Goal: Task Accomplishment & Management: Use online tool/utility

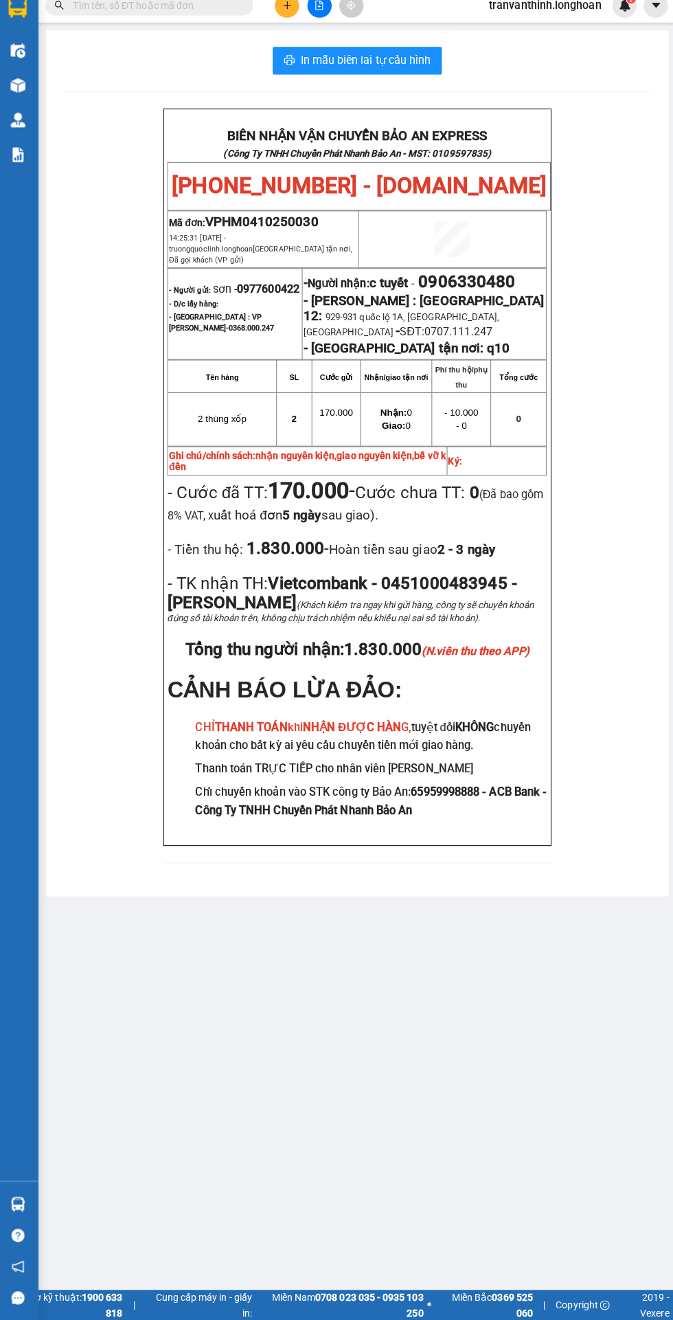
click at [169, 23] on input "text" at bounding box center [157, 17] width 162 height 15
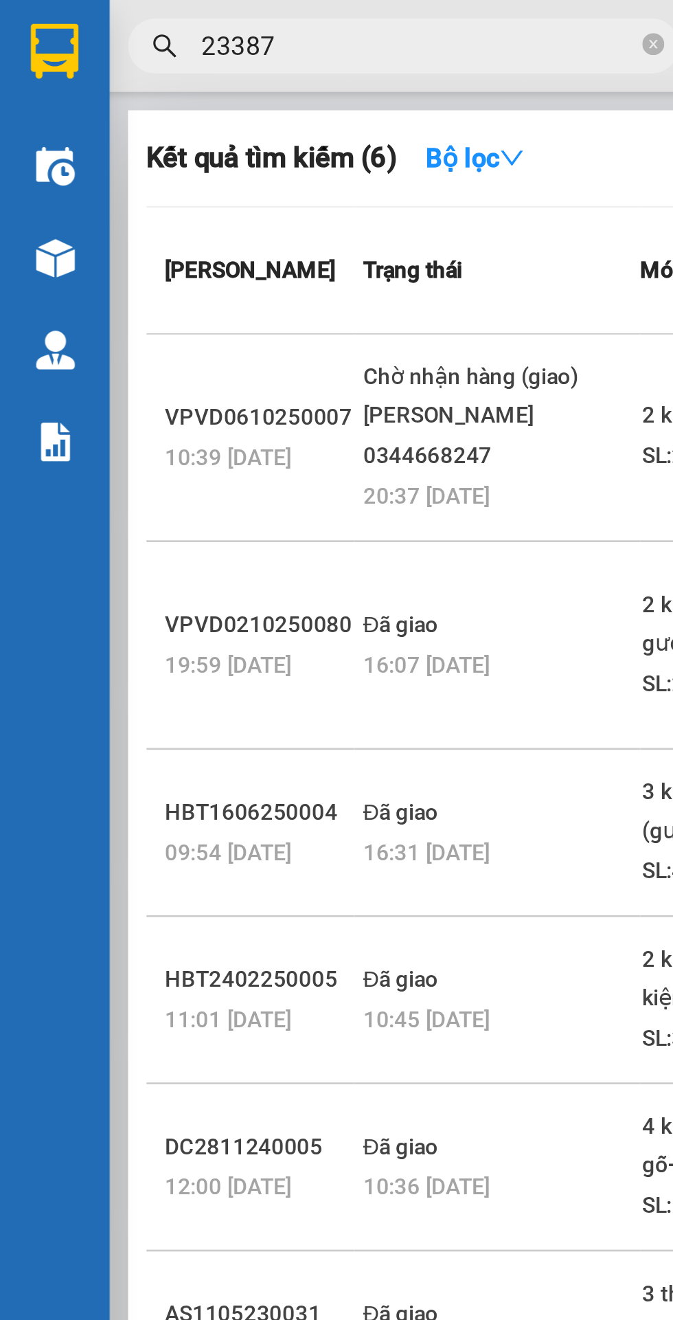
scroll to position [0, 2]
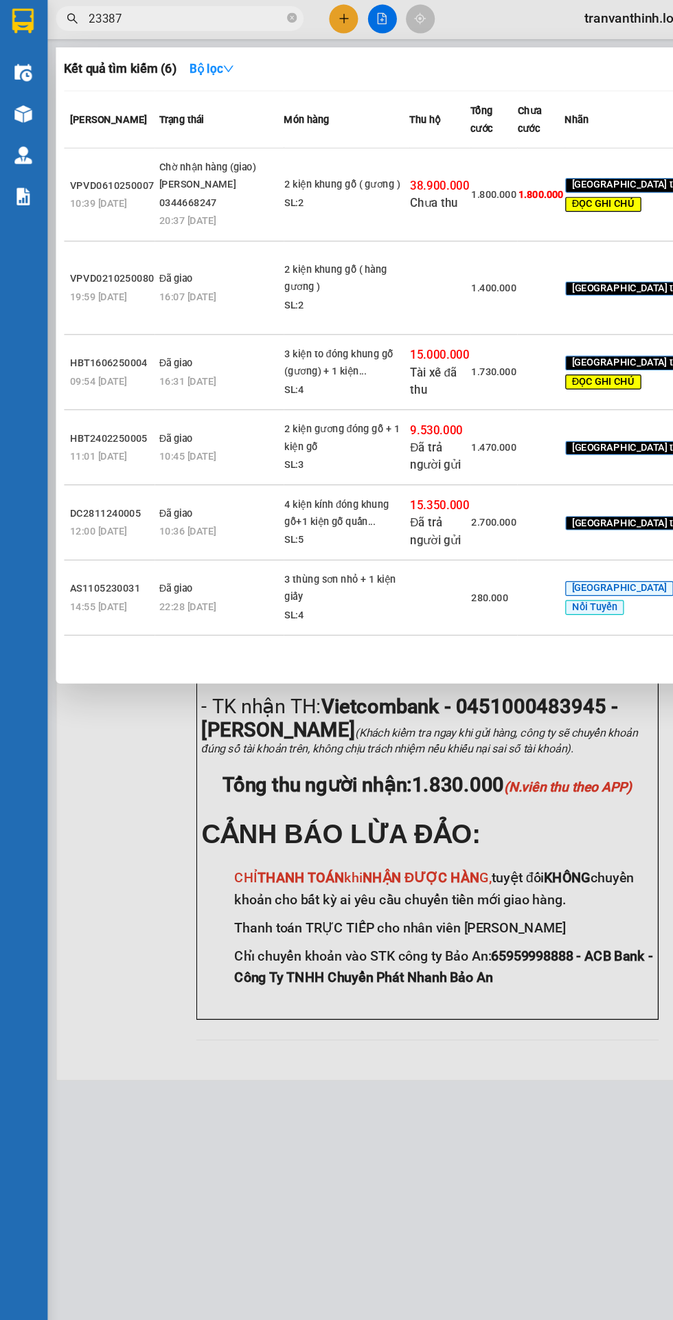
type input "23387"
click at [232, 10] on input "23387" at bounding box center [157, 17] width 162 height 15
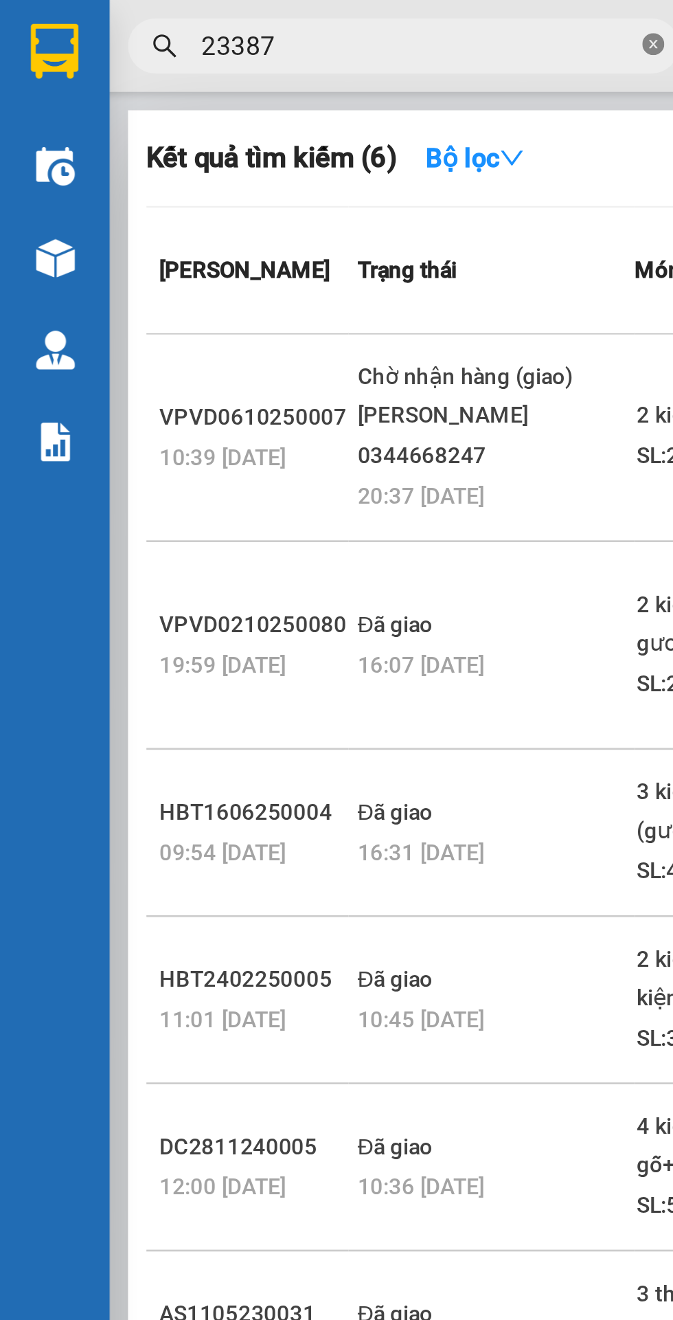
click at [241, 15] on icon "close-circle" at bounding box center [244, 16] width 8 height 8
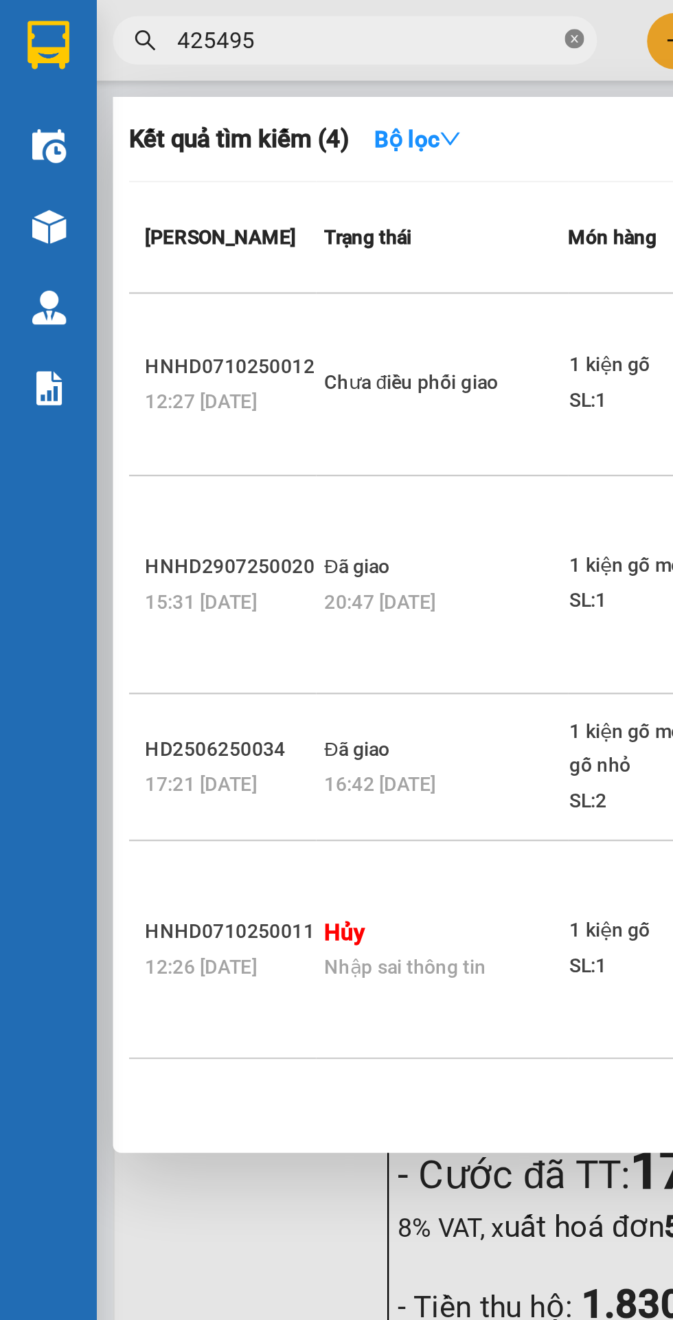
scroll to position [0, 1]
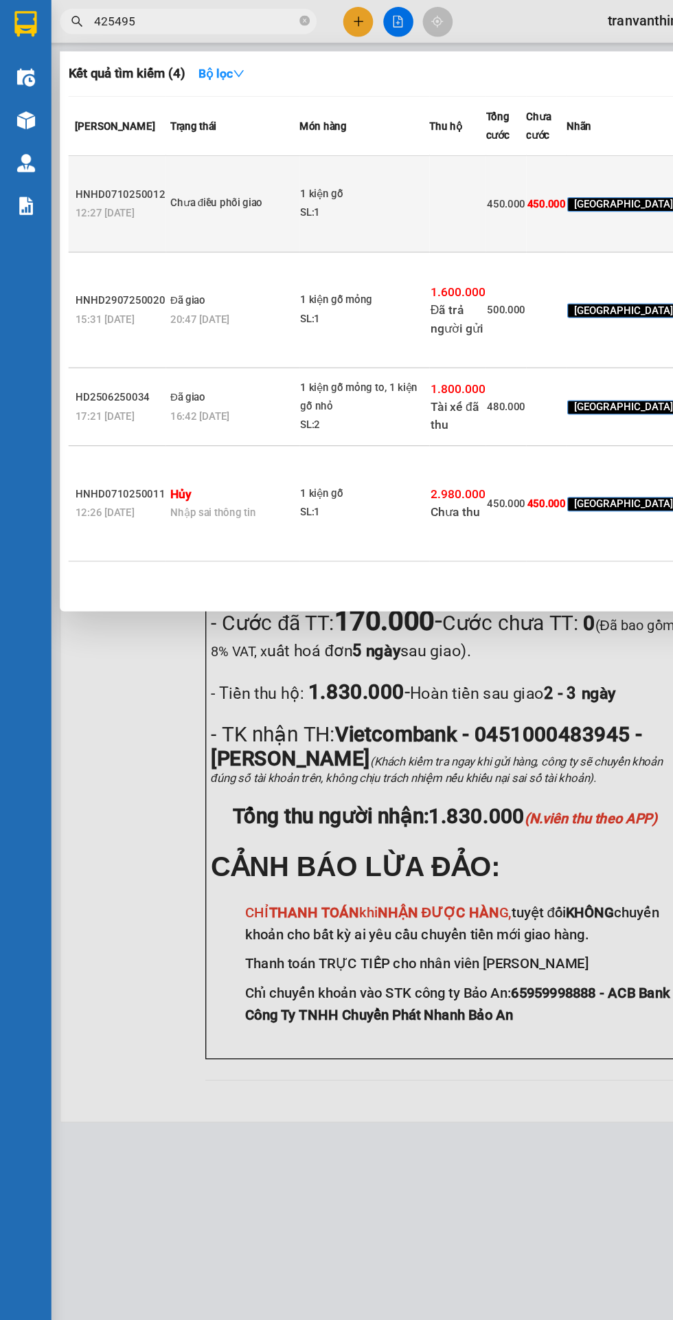
type input "425495"
click at [190, 203] on td "Chưa điều phối giao" at bounding box center [186, 164] width 107 height 78
click at [185, 203] on td "Chưa điều phối giao" at bounding box center [186, 164] width 107 height 78
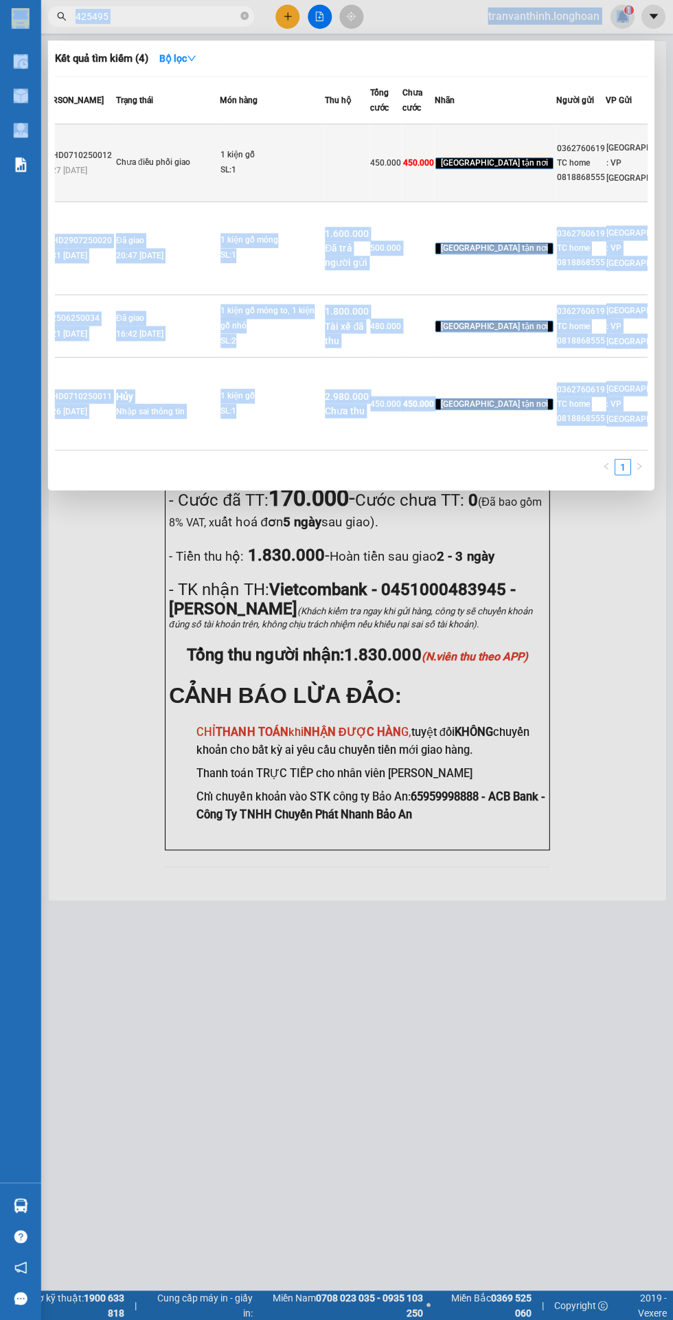
scroll to position [0, 0]
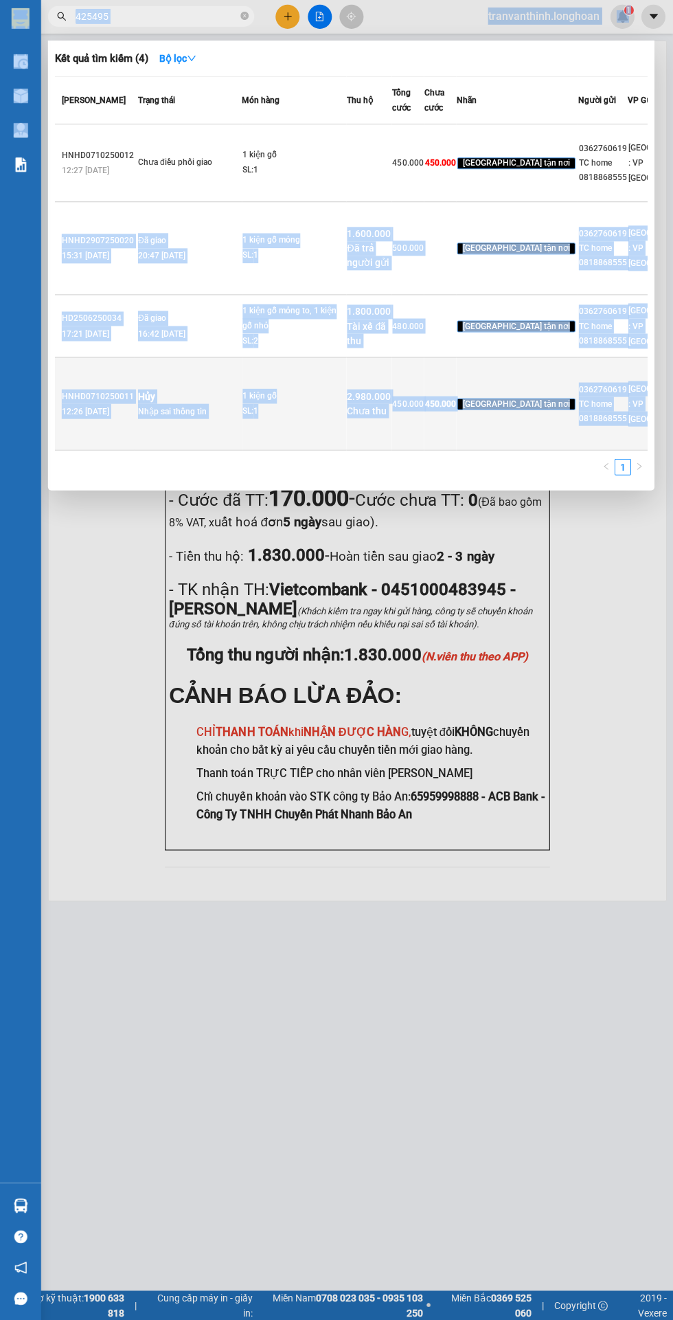
click at [466, 451] on td "[GEOGRAPHIC_DATA] tận nơi" at bounding box center [517, 404] width 122 height 93
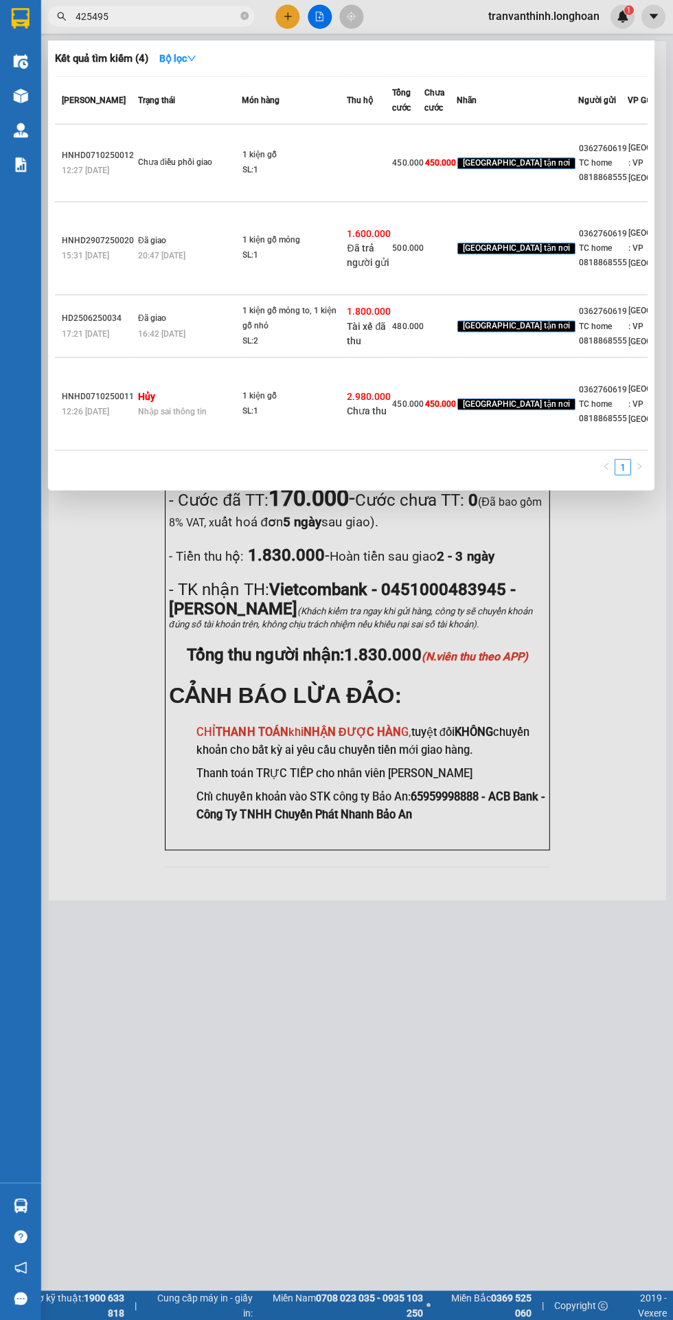
click at [238, 19] on span "425495" at bounding box center [151, 17] width 206 height 21
click at [223, 18] on input "425495" at bounding box center [157, 17] width 162 height 15
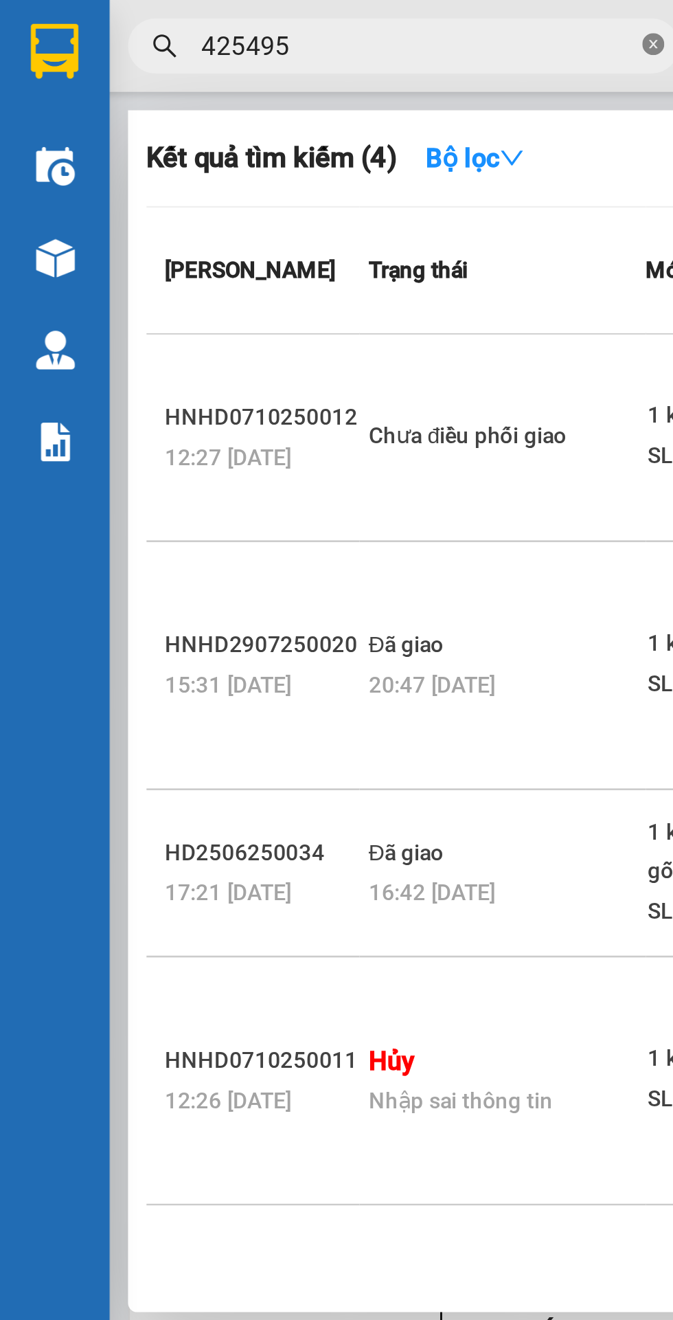
click at [242, 17] on icon "close-circle" at bounding box center [244, 16] width 8 height 8
type input "09470"
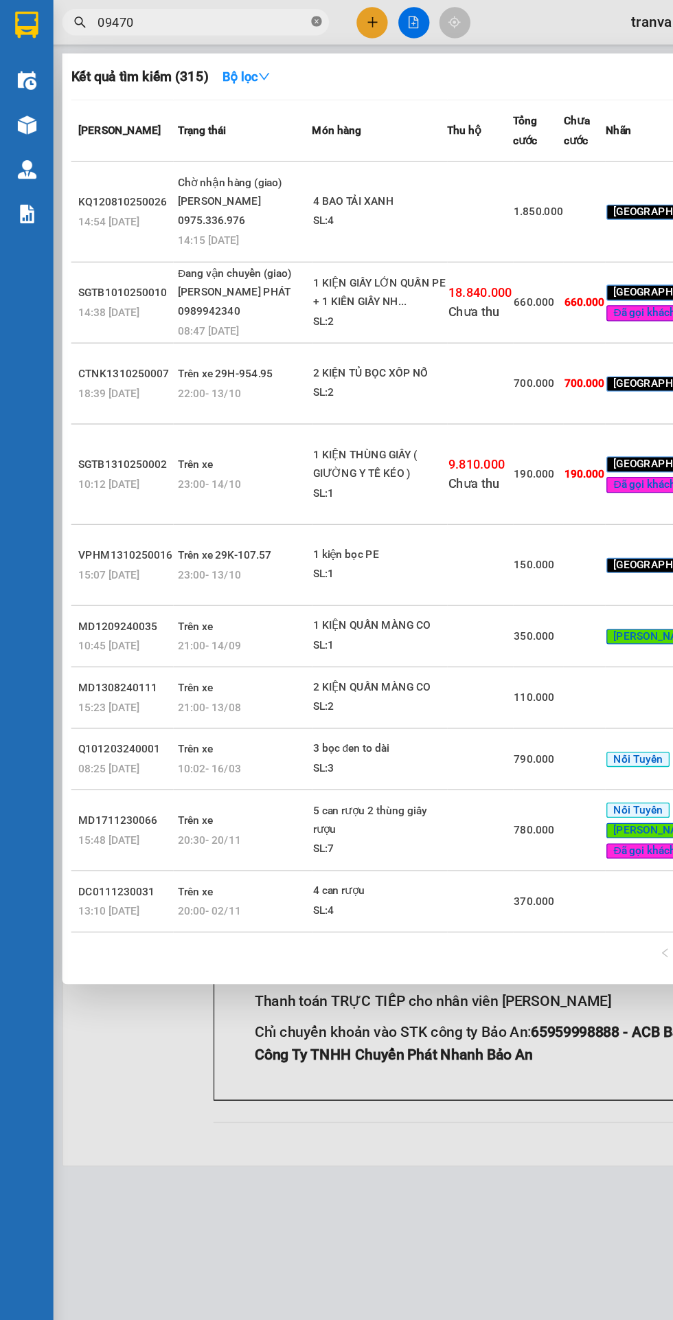
scroll to position [0, 3]
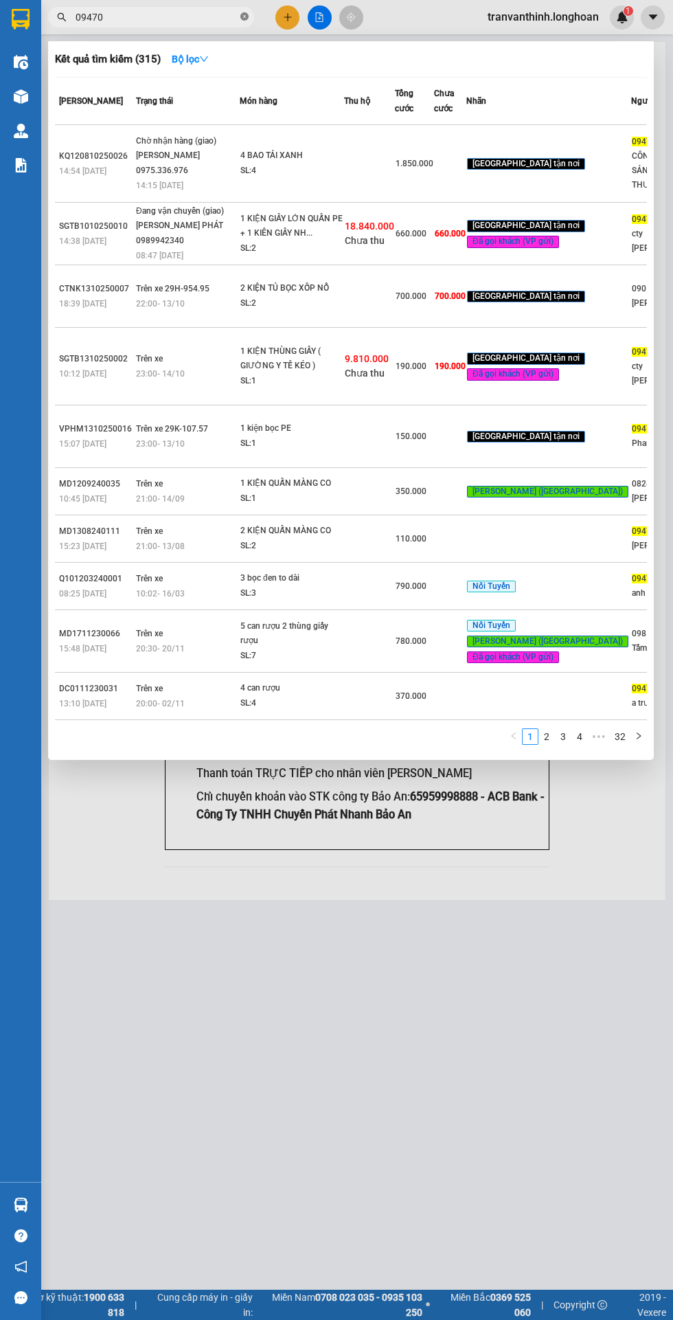
click at [245, 16] on icon "close-circle" at bounding box center [244, 16] width 8 height 8
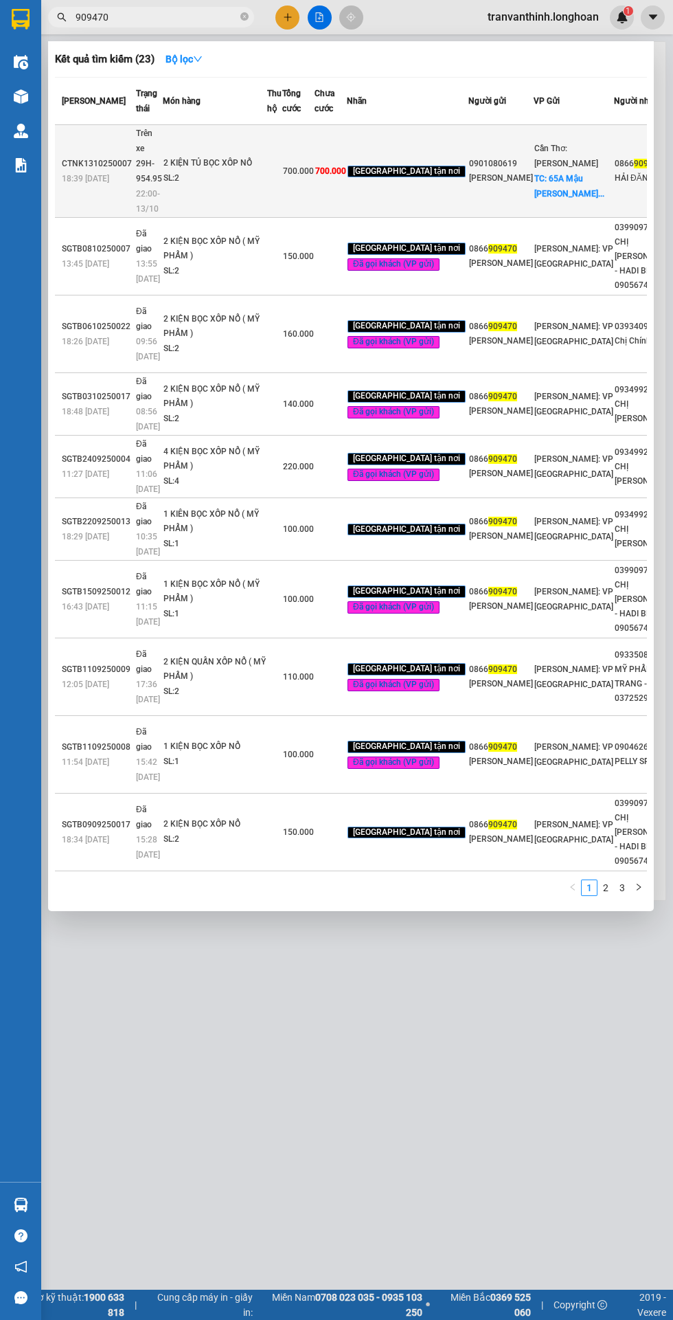
type input "909470"
click at [281, 218] on td at bounding box center [274, 171] width 15 height 93
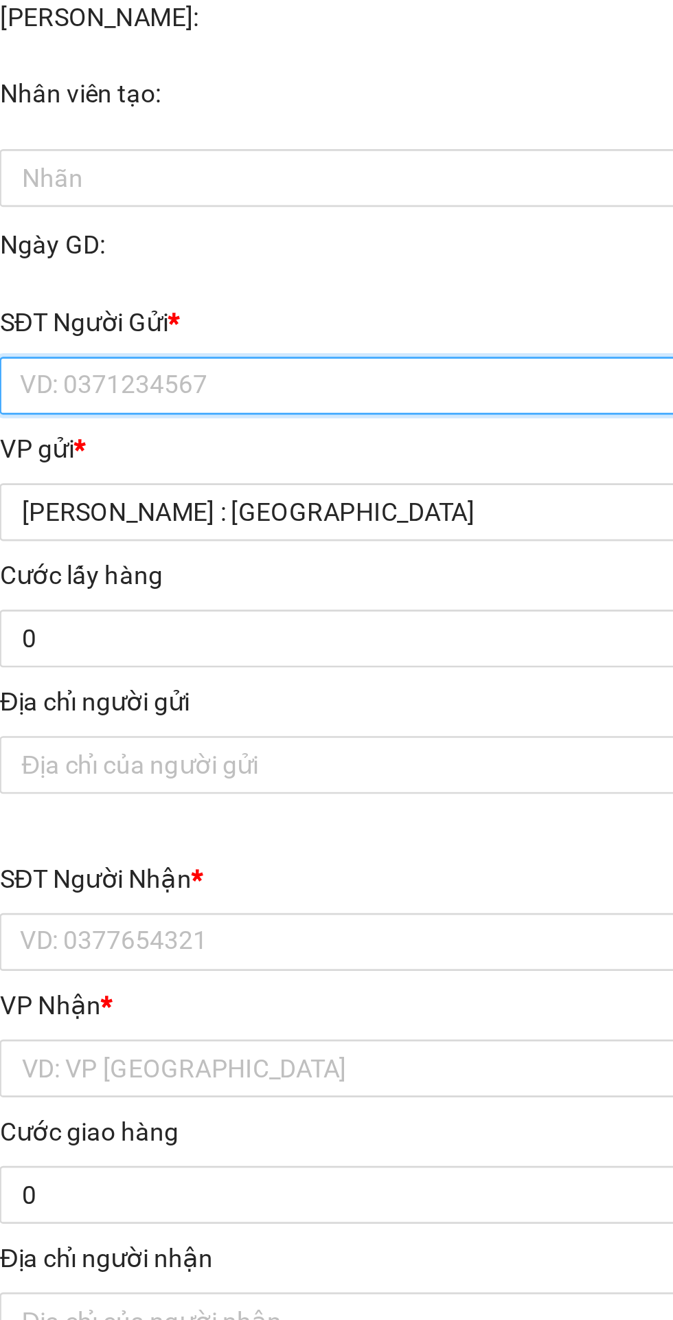
type input "0901080619"
type input "[PERSON_NAME]"
checkbox input "true"
type input "65A Mậu Thân Xuân Khánh Ninh Kiều Cần Thơ"
type input "0866909470"
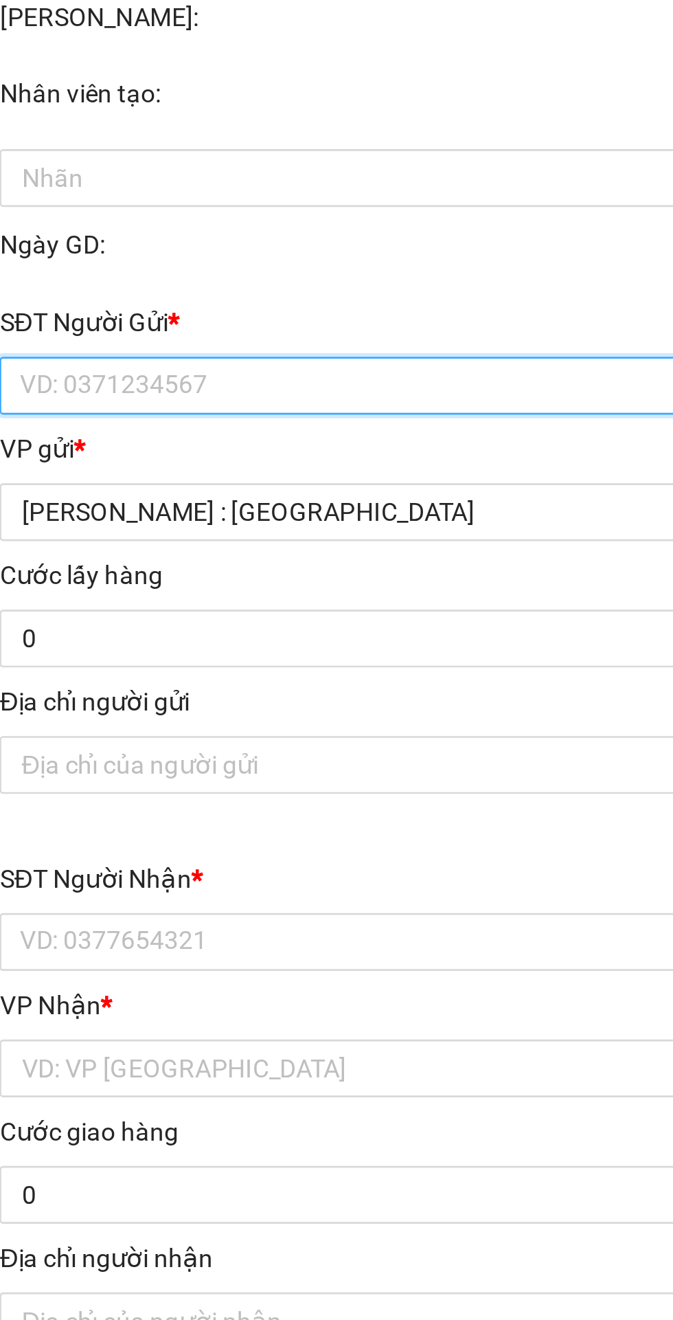
type input "HẢI ĐĂNG"
checkbox input "true"
type input "[STREET_ADDRESS]"
type input "nhận nguyên kiện, giao nguyên kiện, bể vỡ không đền"
type input "0"
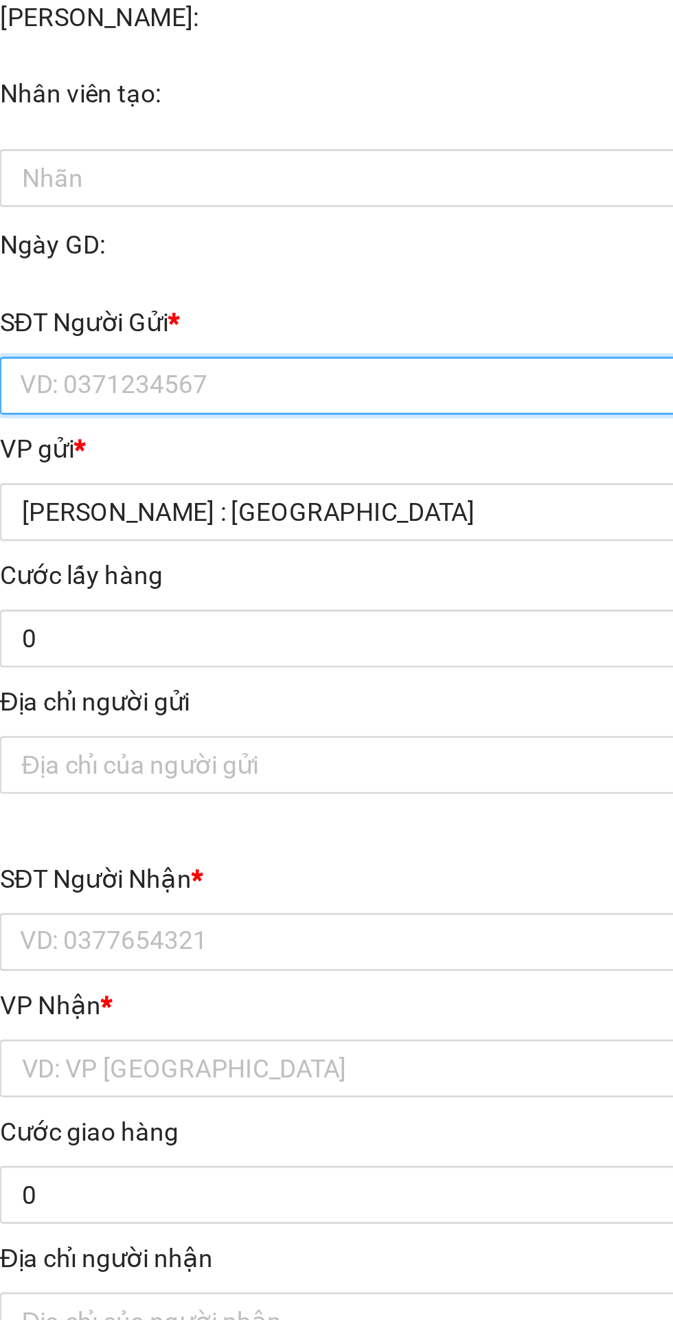
type input "700.000"
type input "100.000"
type input "700.000"
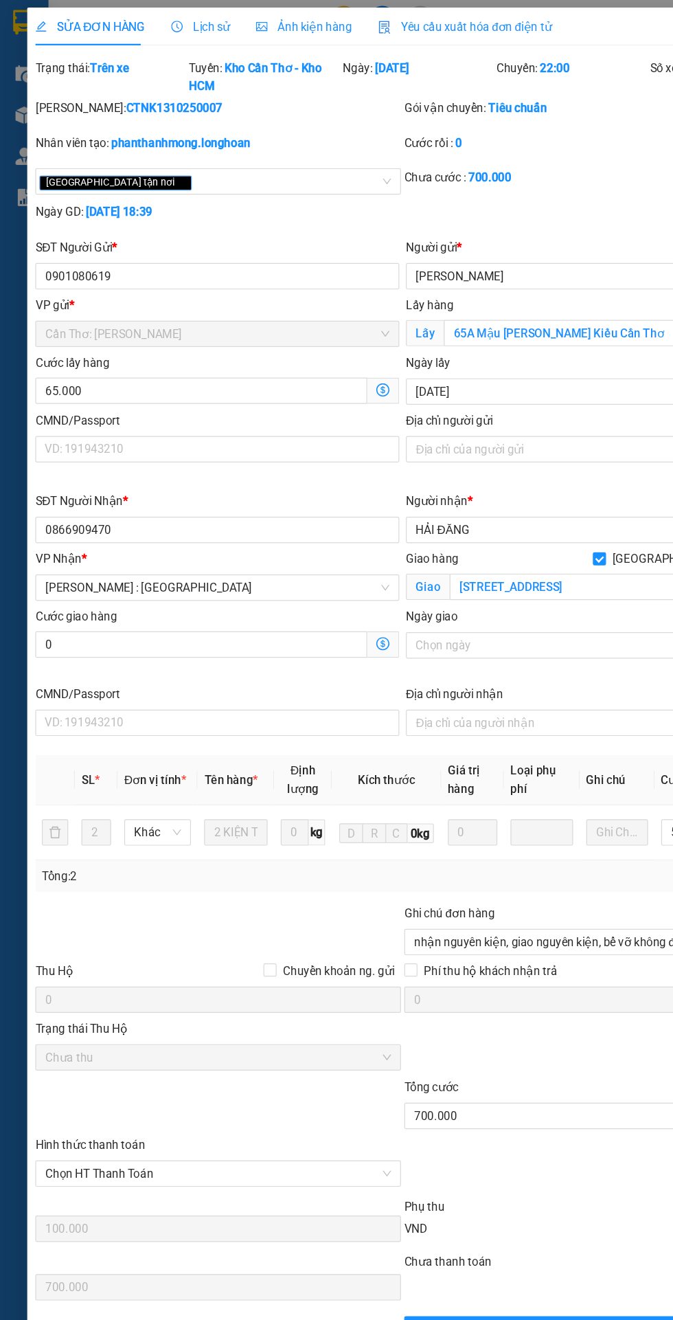
copy b "CTNK1310250007"
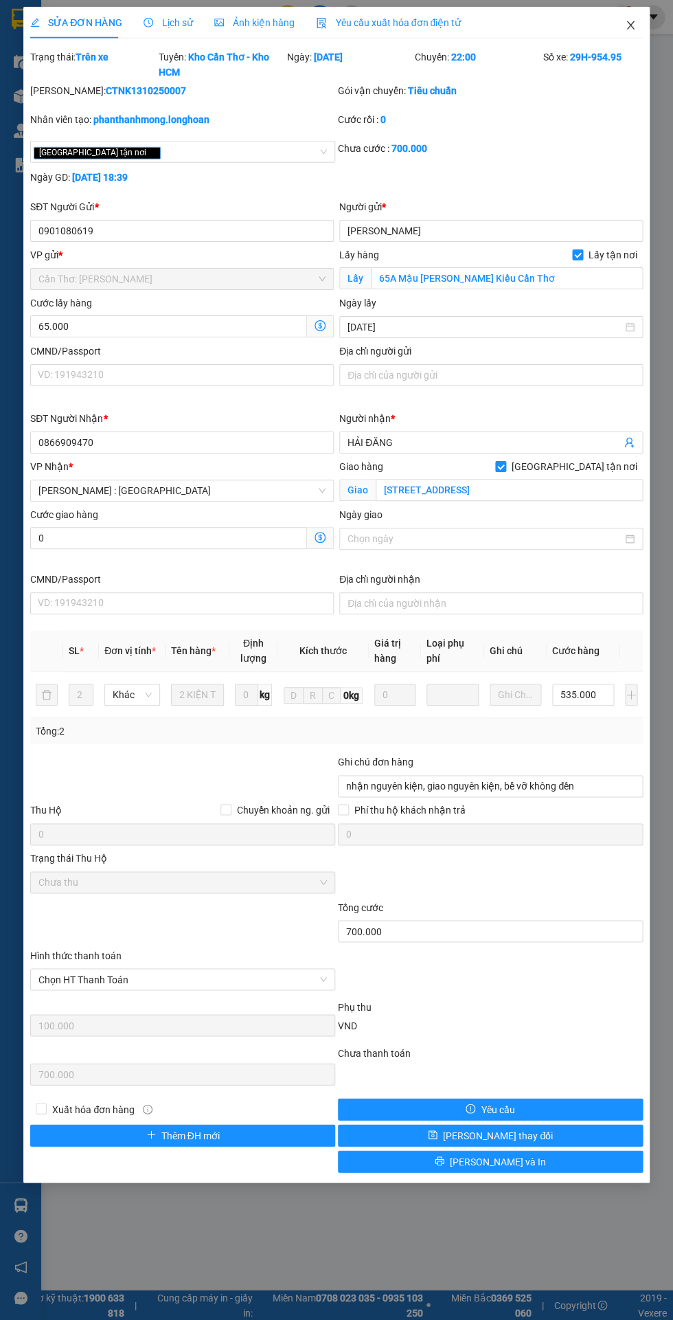
click at [622, 16] on span "Close" at bounding box center [630, 26] width 38 height 38
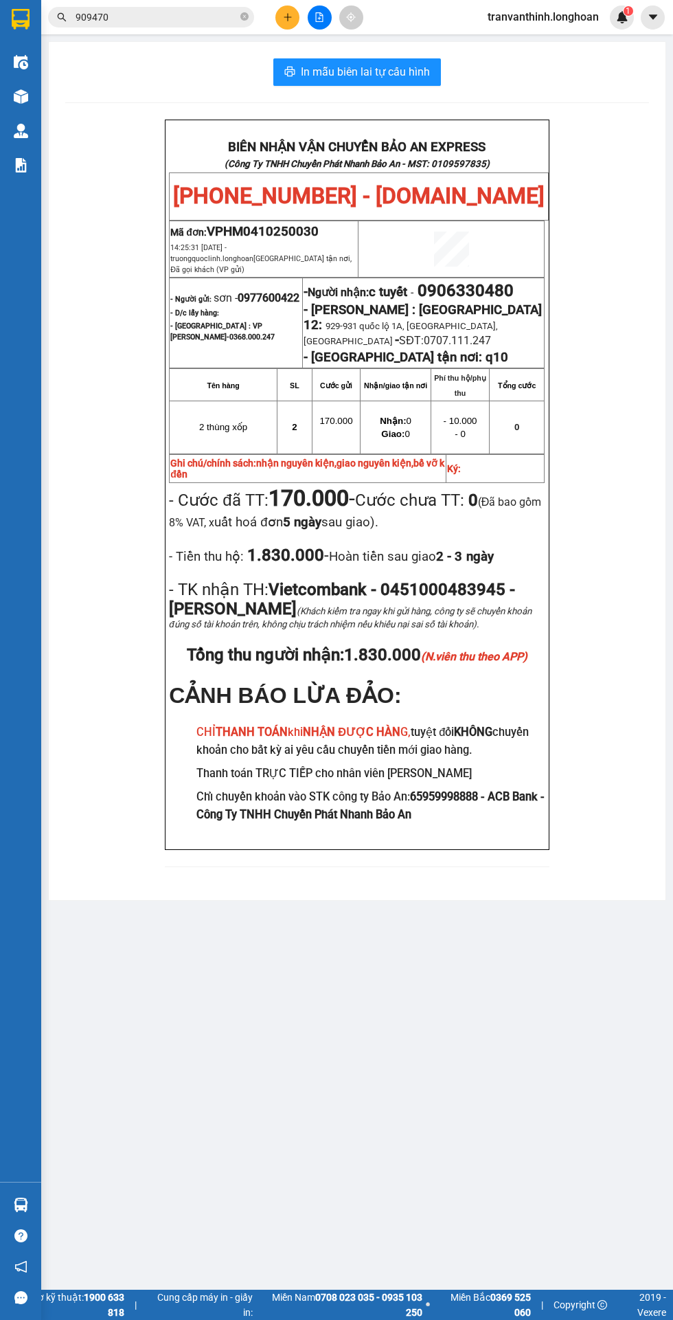
click at [198, 18] on input "909470" at bounding box center [157, 17] width 162 height 15
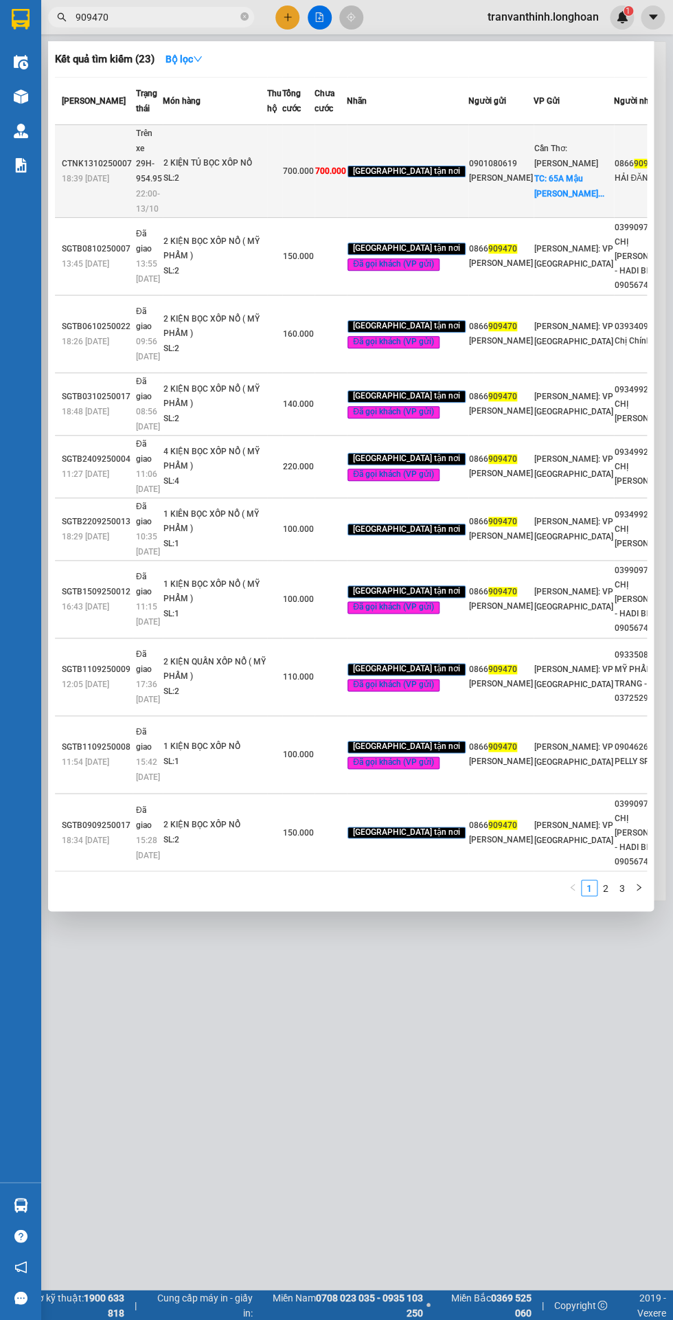
click at [224, 186] on div "SL: 2" at bounding box center [215, 178] width 103 height 15
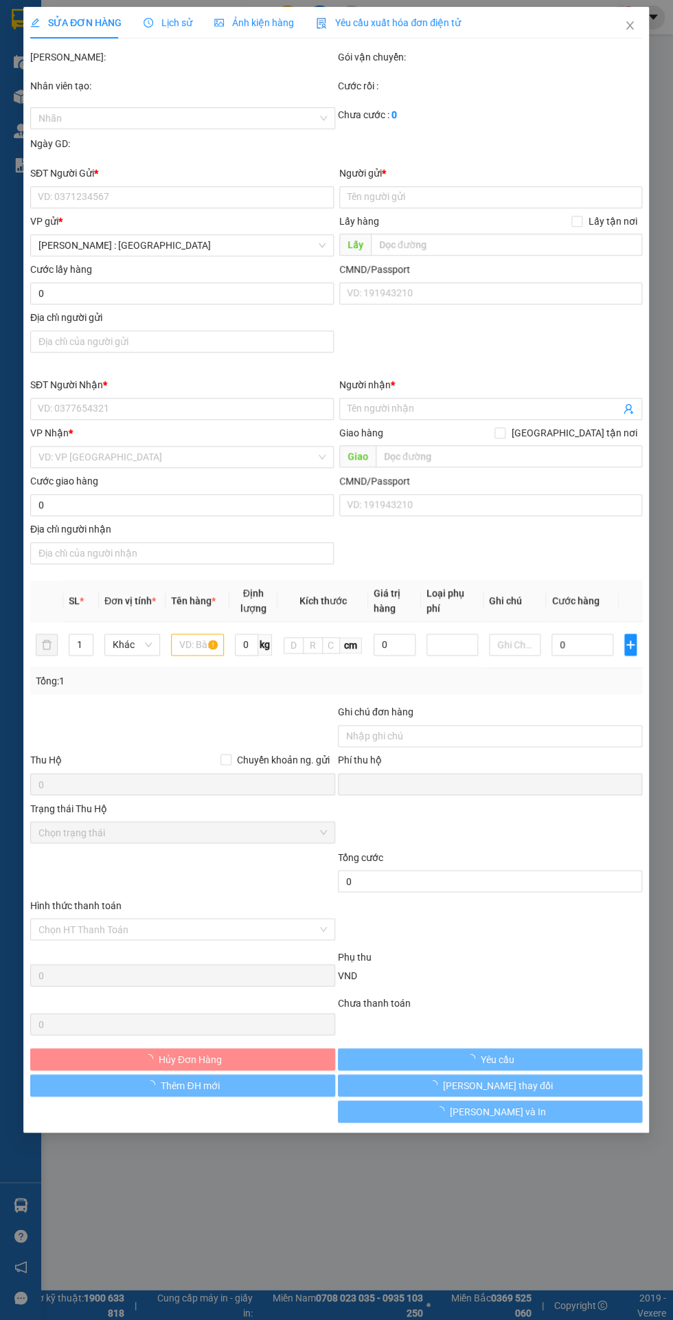
type input "0901080619"
type input "[PERSON_NAME]"
checkbox input "true"
type input "65A Mậu Thân Xuân Khánh Ninh Kiều Cần Thơ"
type input "0866909470"
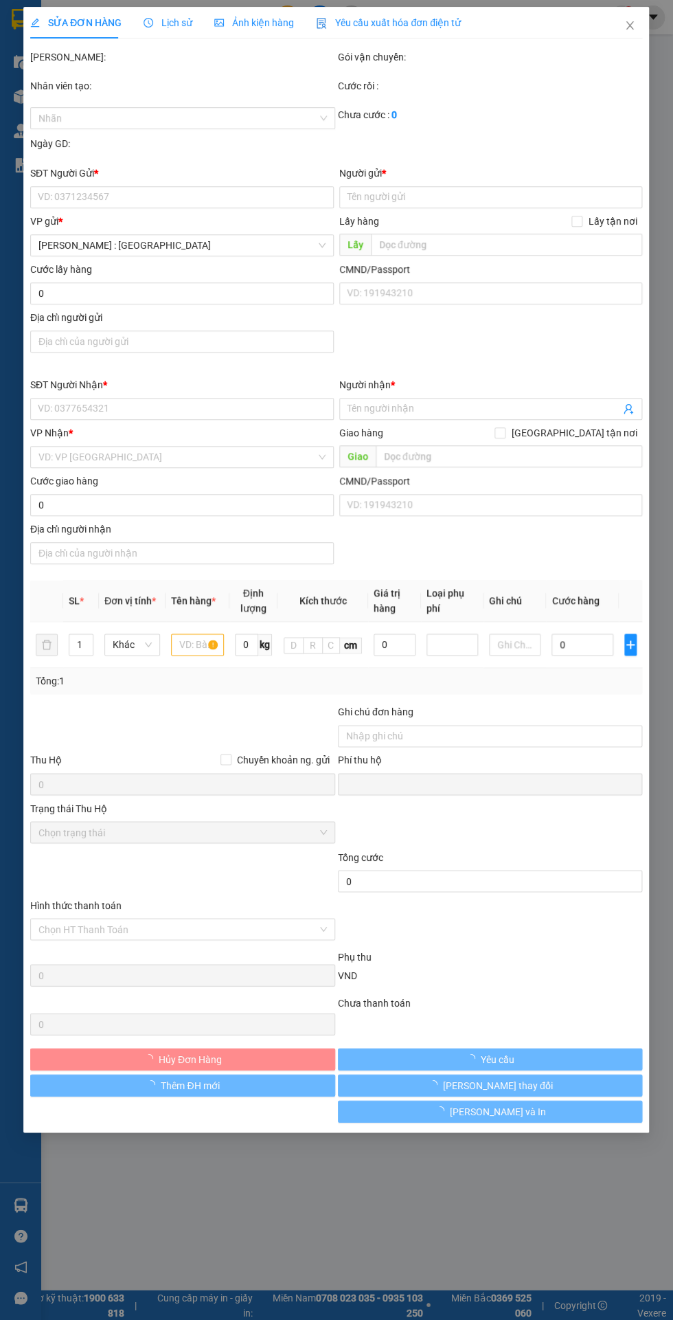
type input "HẢI ĐĂNG"
checkbox input "true"
type input "[STREET_ADDRESS]"
type input "nhận nguyên kiện, giao nguyên kiện, bể vỡ không đền"
type input "0"
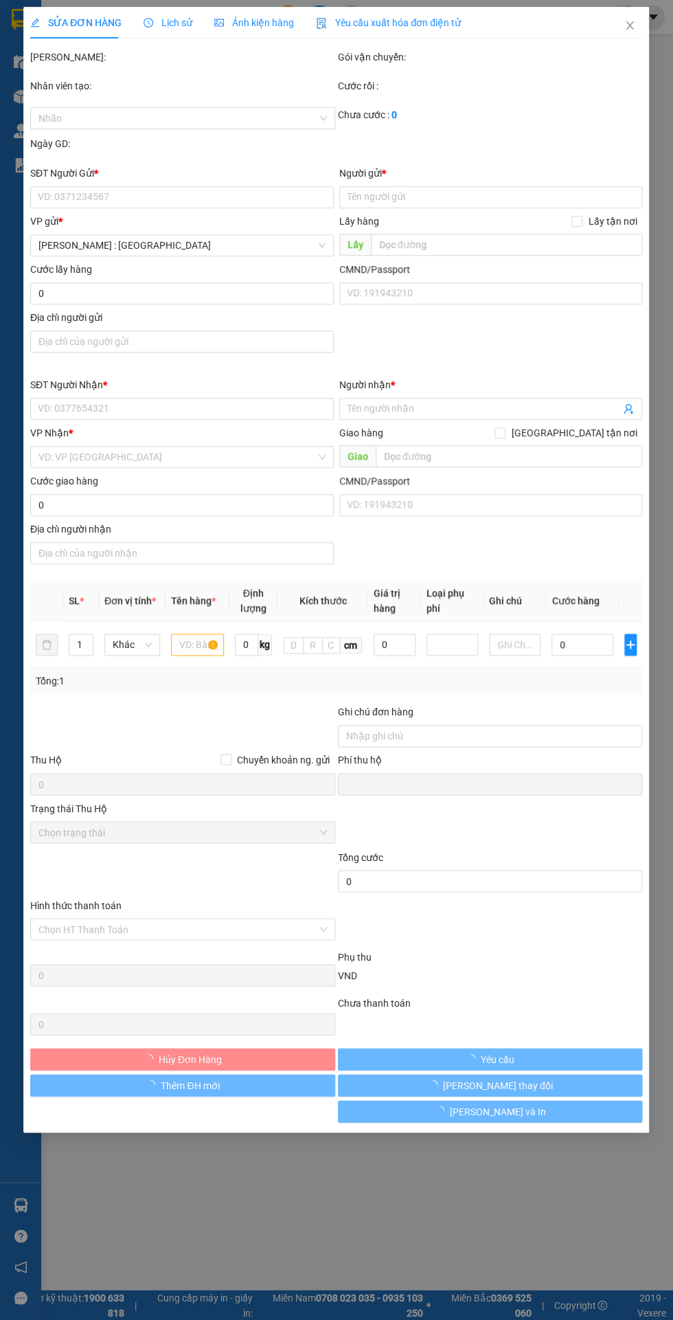
type input "700.000"
type input "100.000"
type input "700.000"
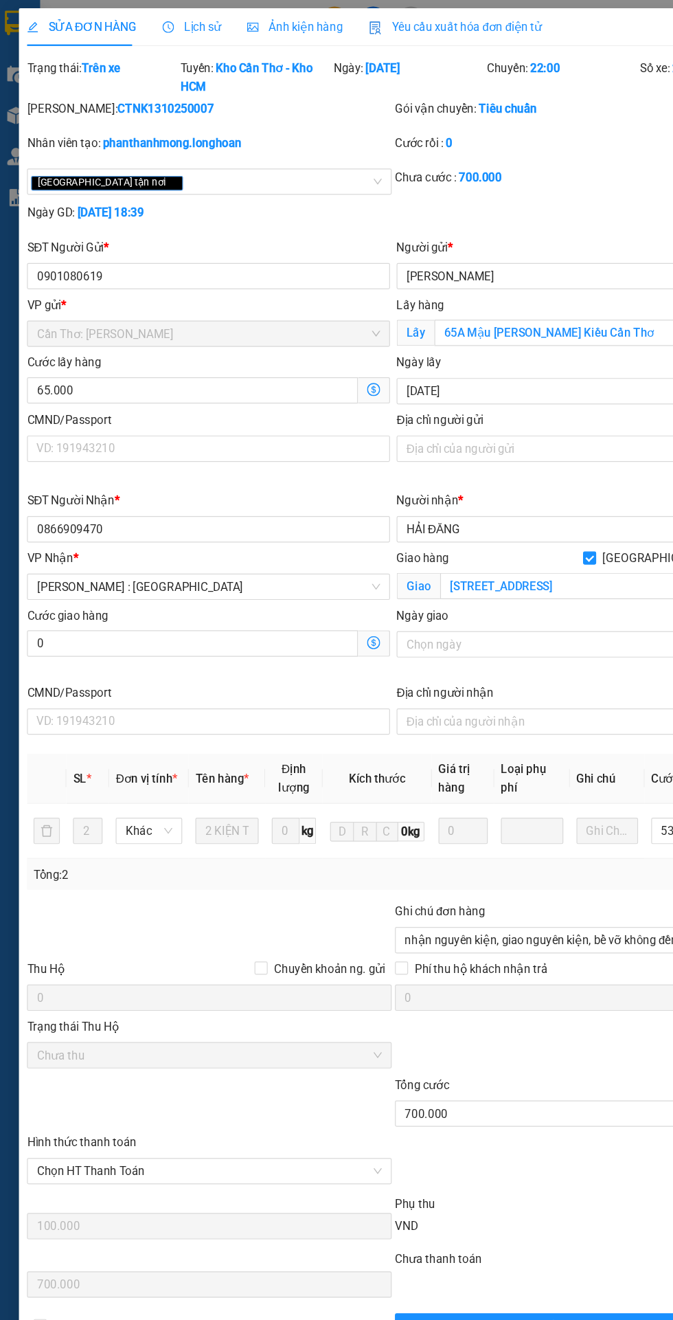
click at [151, 12] on div "Lịch sử" at bounding box center [168, 23] width 49 height 32
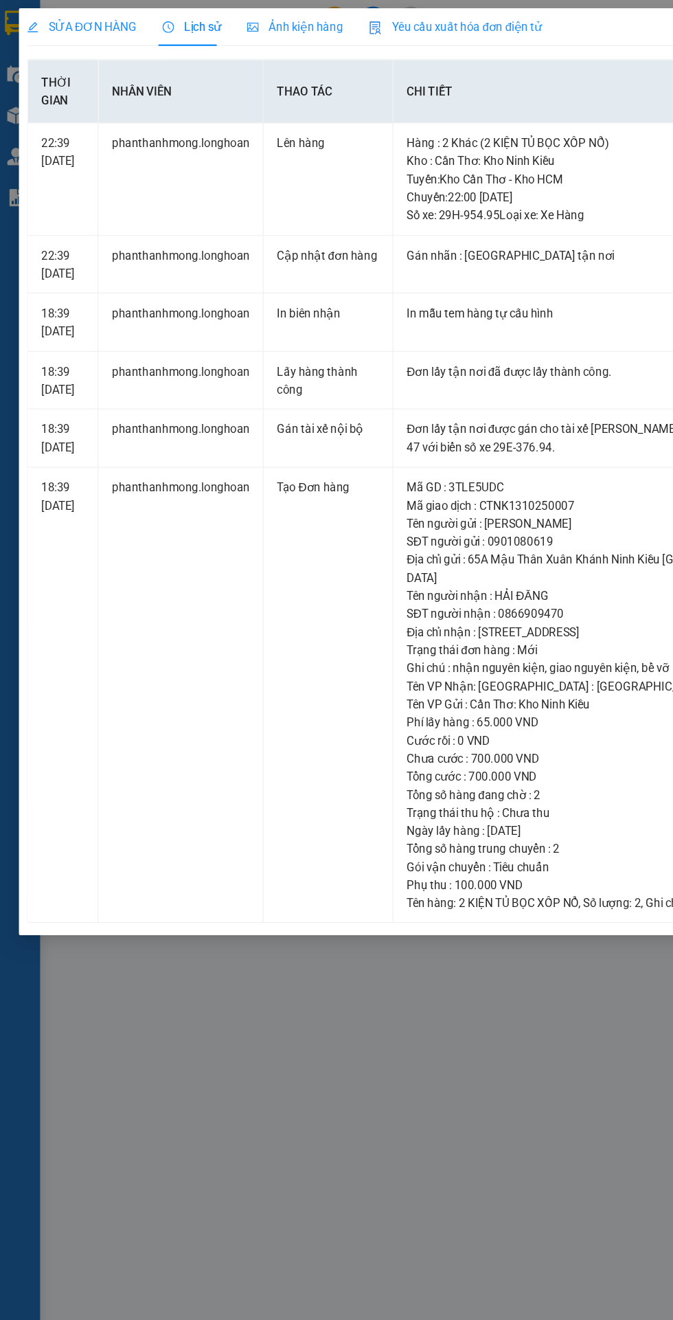
click at [81, 22] on span "SỬA ĐƠN HÀNG" at bounding box center [75, 22] width 91 height 11
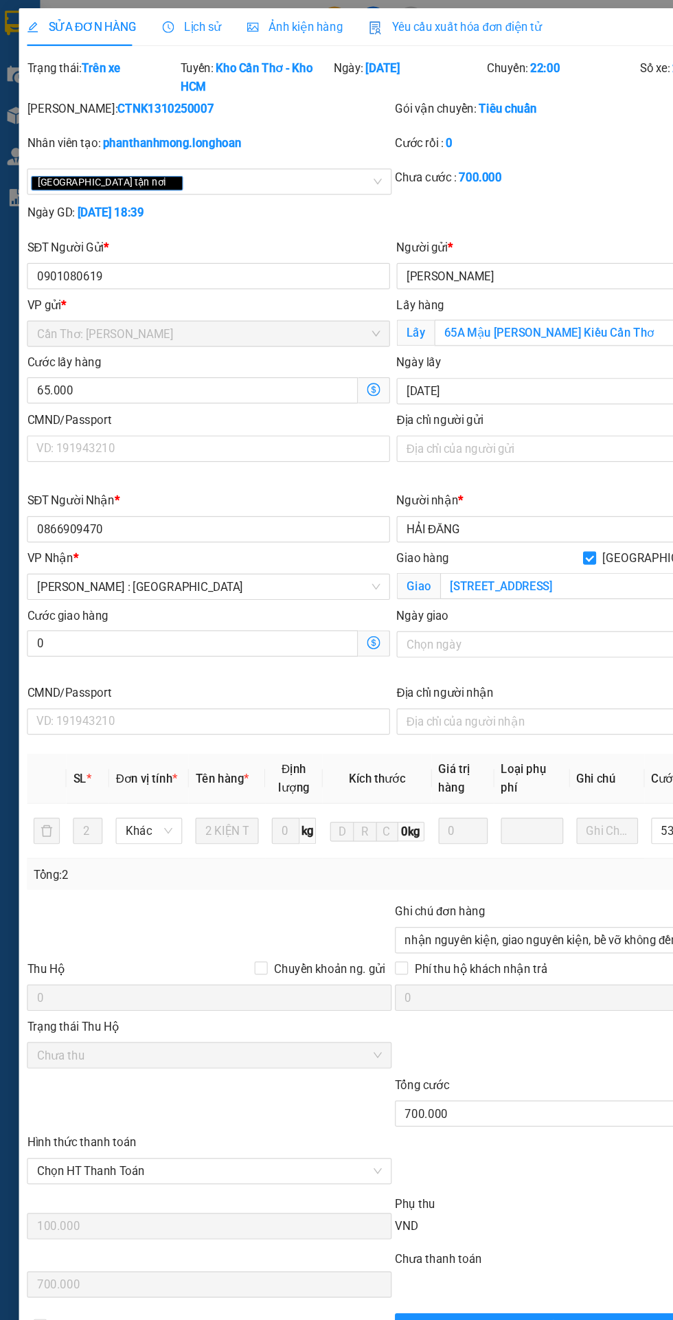
copy b "CTNK1310250007"
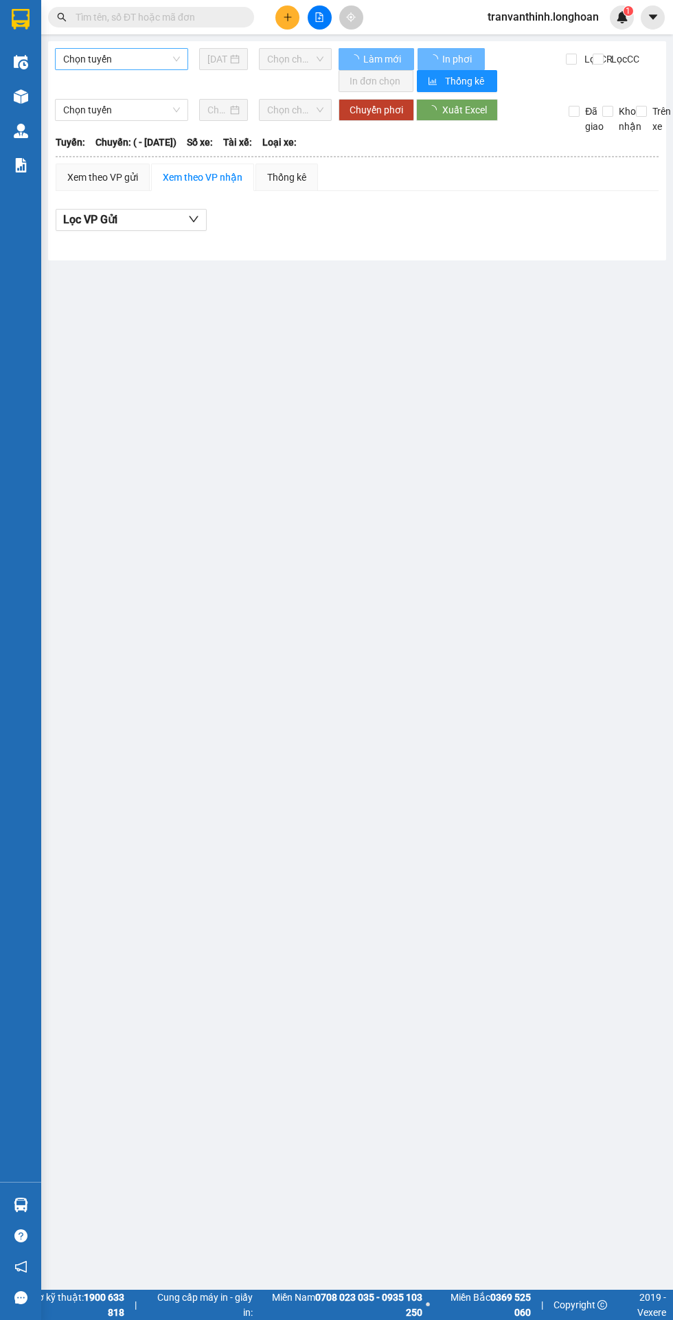
click at [125, 58] on span "Chọn tuyến" at bounding box center [121, 59] width 117 height 21
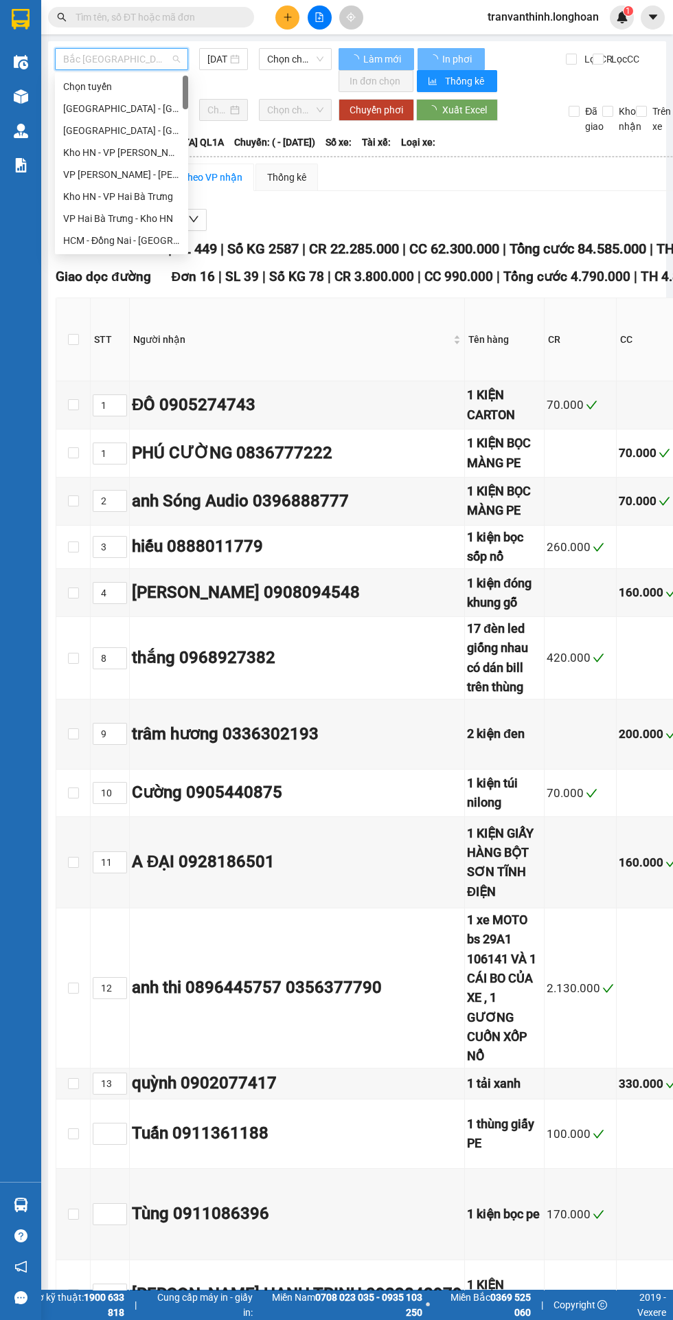
type input "C"
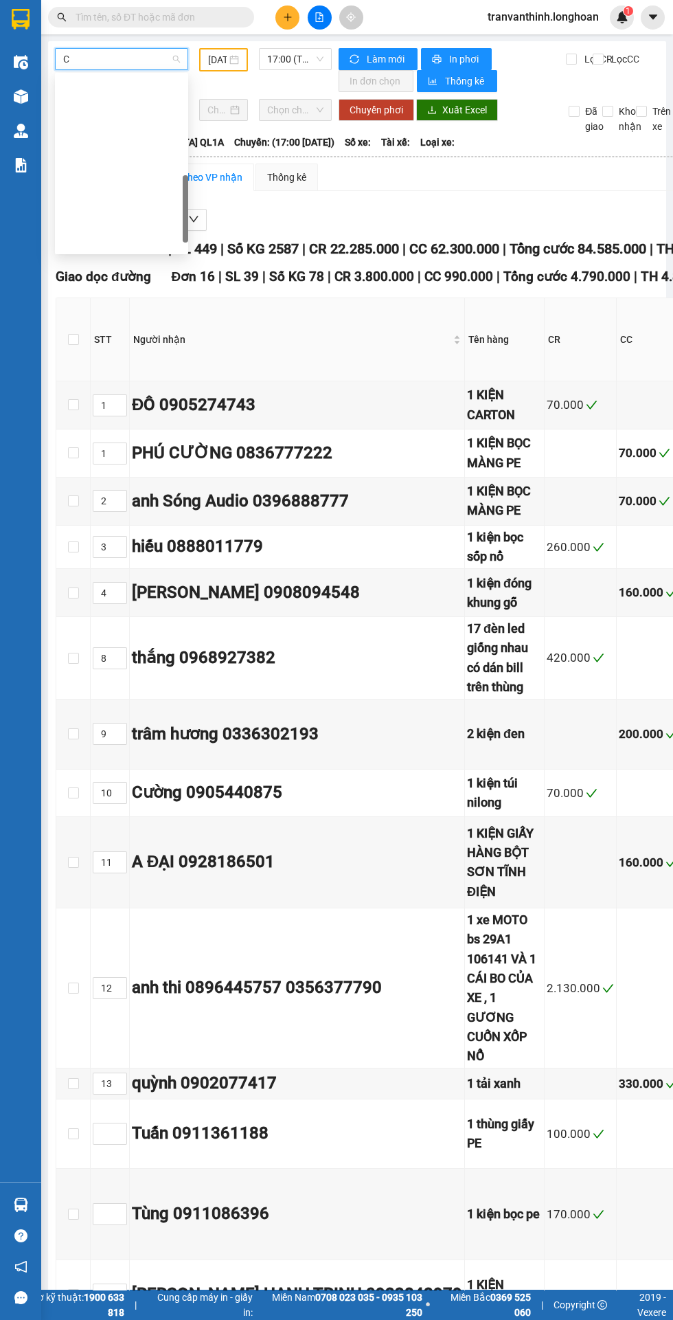
type input "25/04/2025"
type input "Ct"
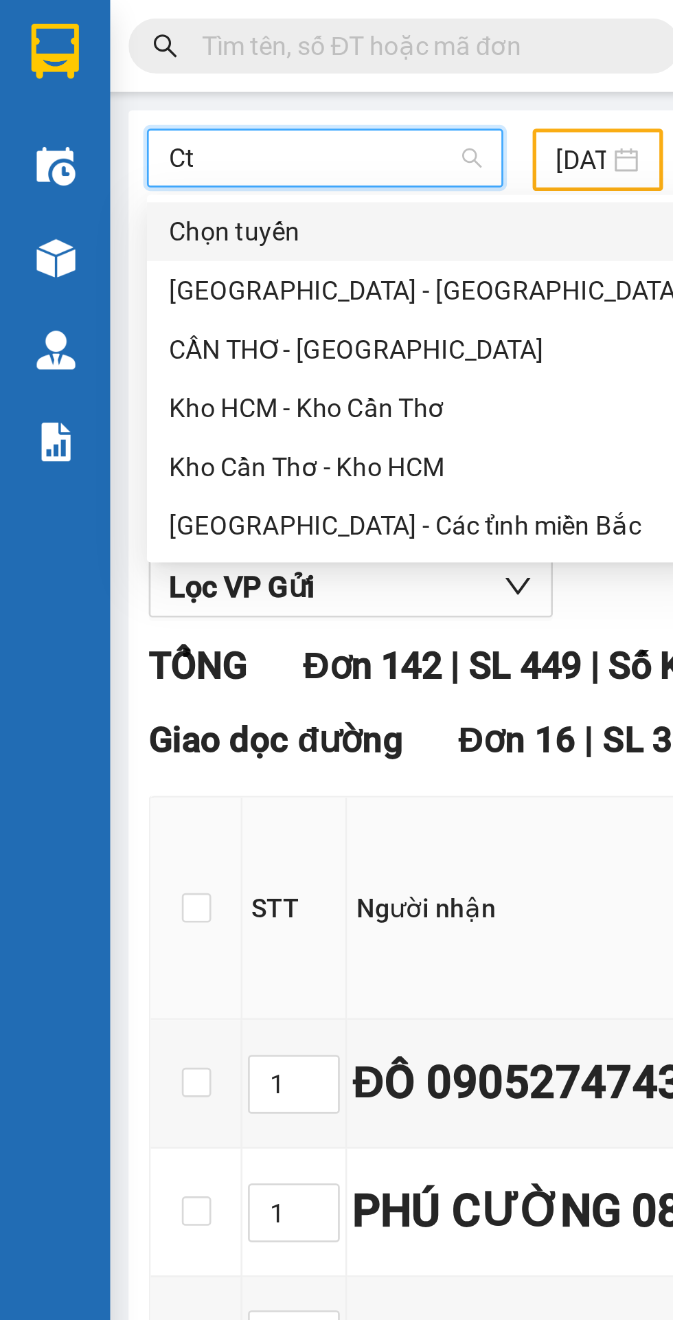
click at [100, 168] on div "Kho Cần Thơ - Kho HCM" at bounding box center [159, 174] width 192 height 15
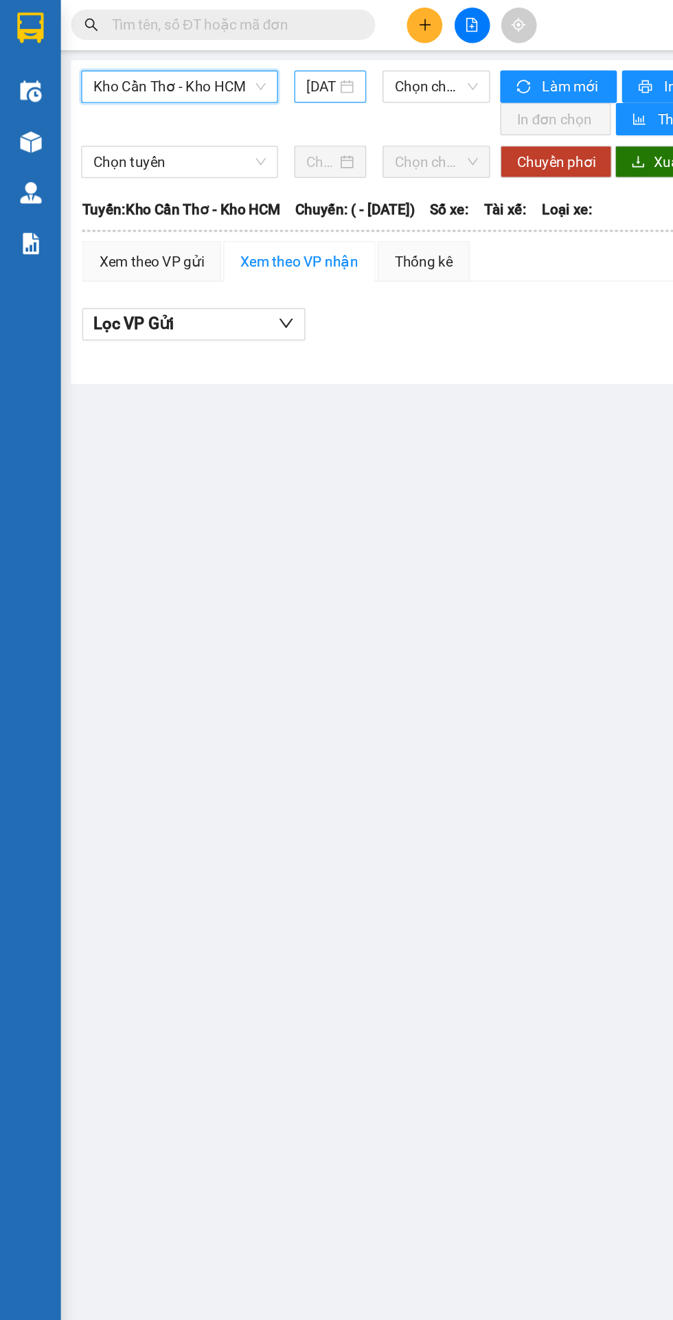
click at [223, 56] on input "14/10/2025" at bounding box center [217, 59] width 20 height 15
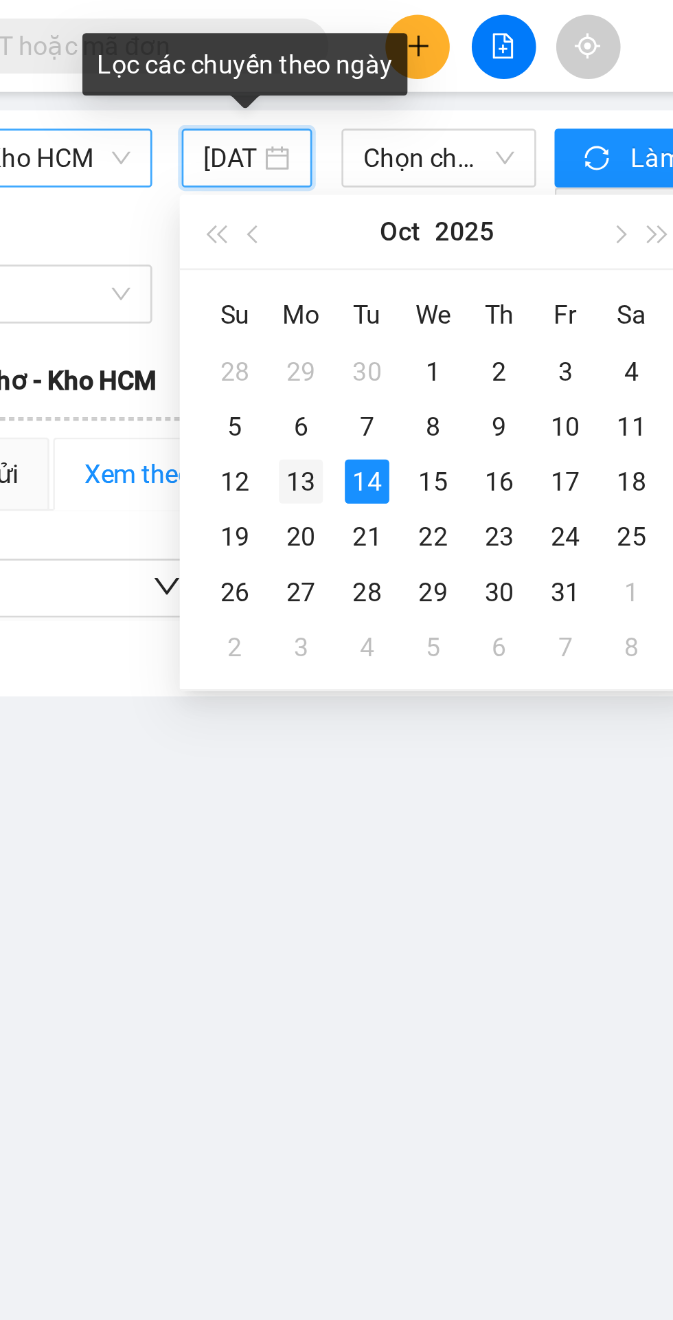
click at [238, 180] on div "13" at bounding box center [244, 180] width 16 height 16
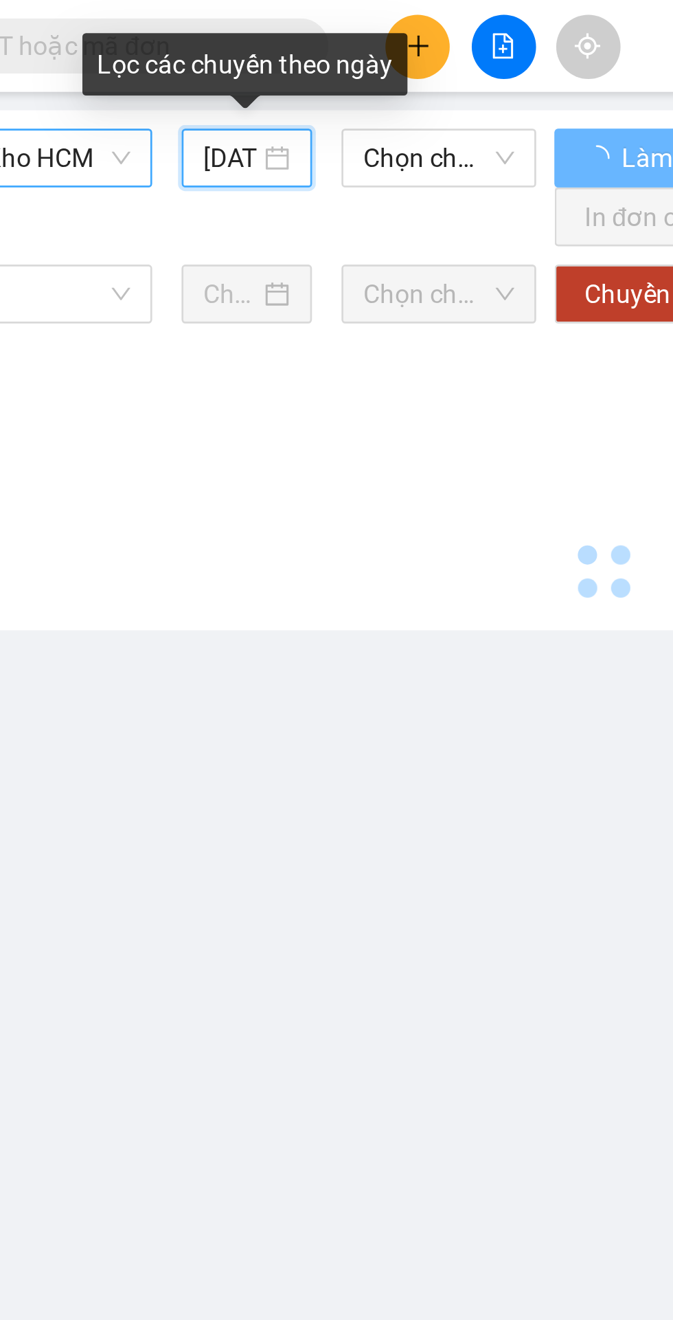
type input "13/10/2025"
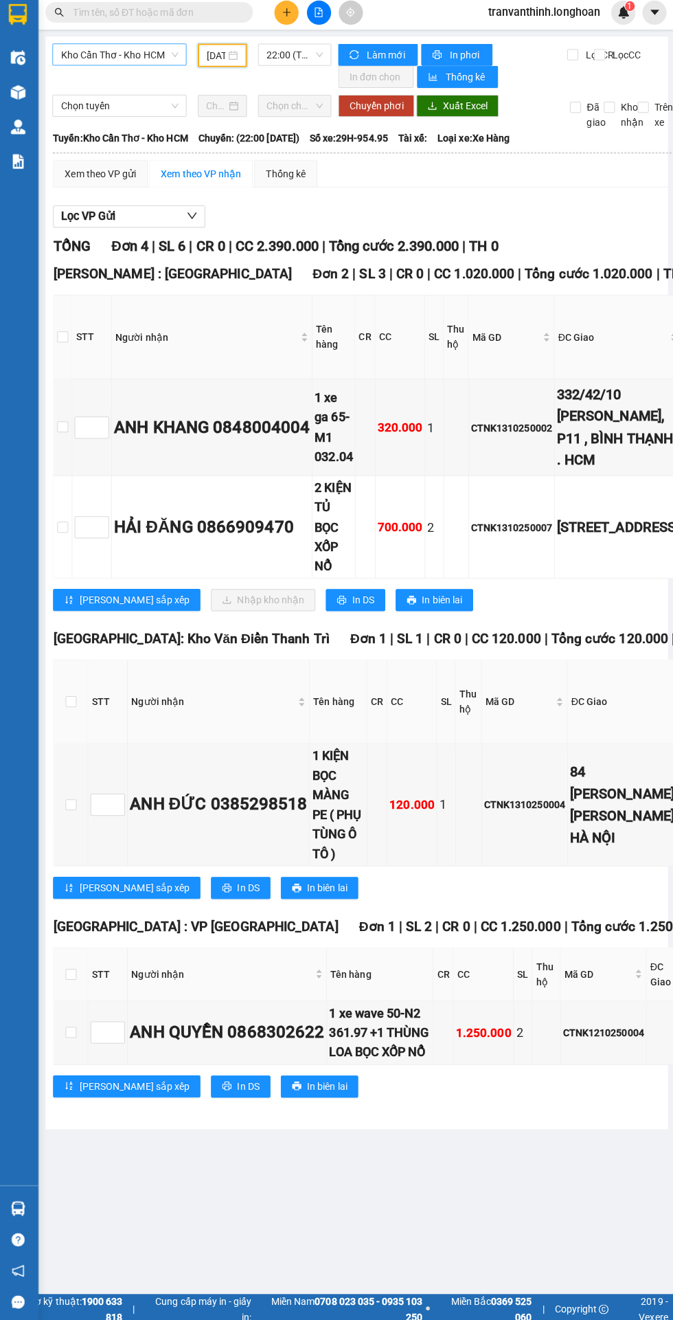
click at [178, 18] on input "text" at bounding box center [157, 17] width 162 height 15
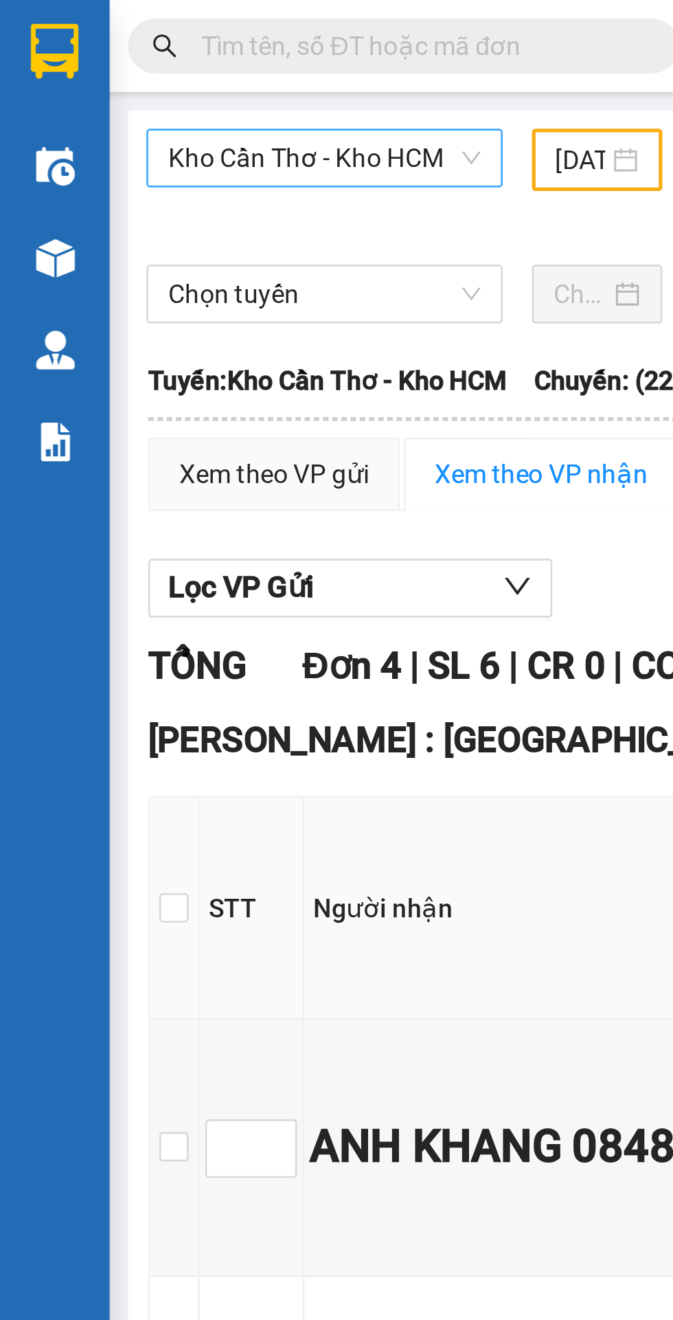
type input "CTNK1310250007"
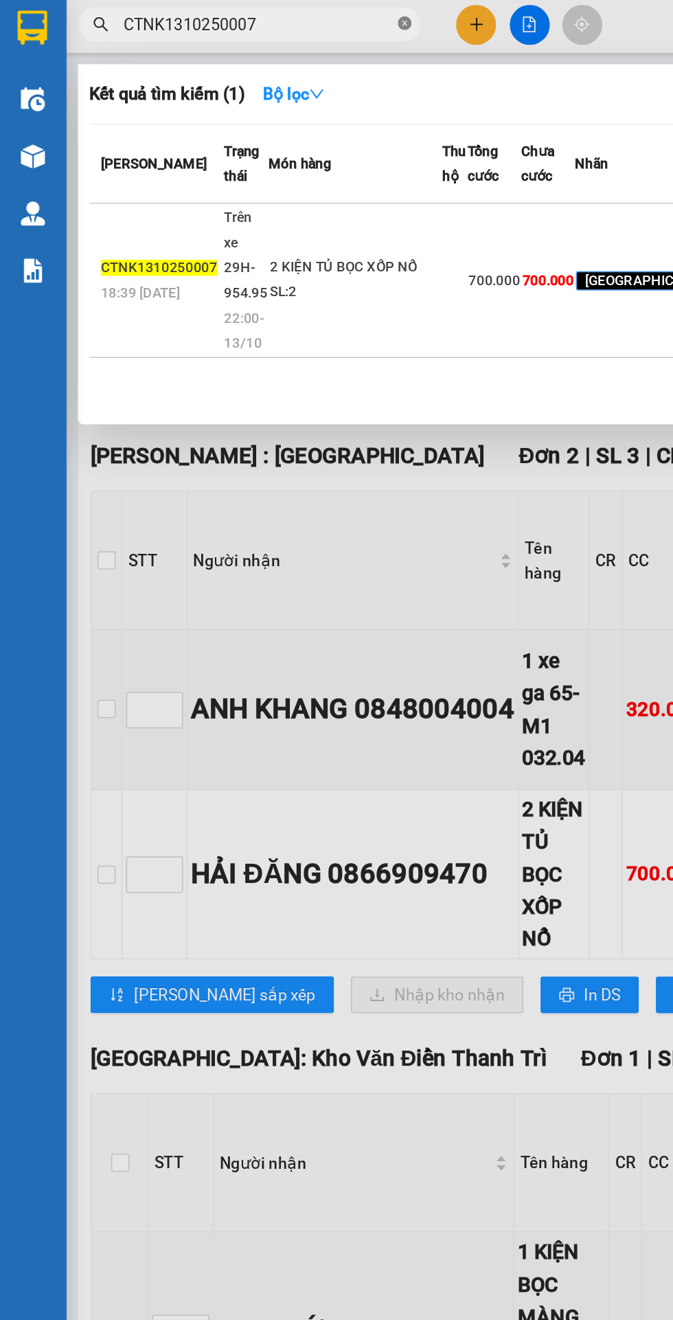
click at [247, 15] on icon "close-circle" at bounding box center [244, 16] width 8 height 8
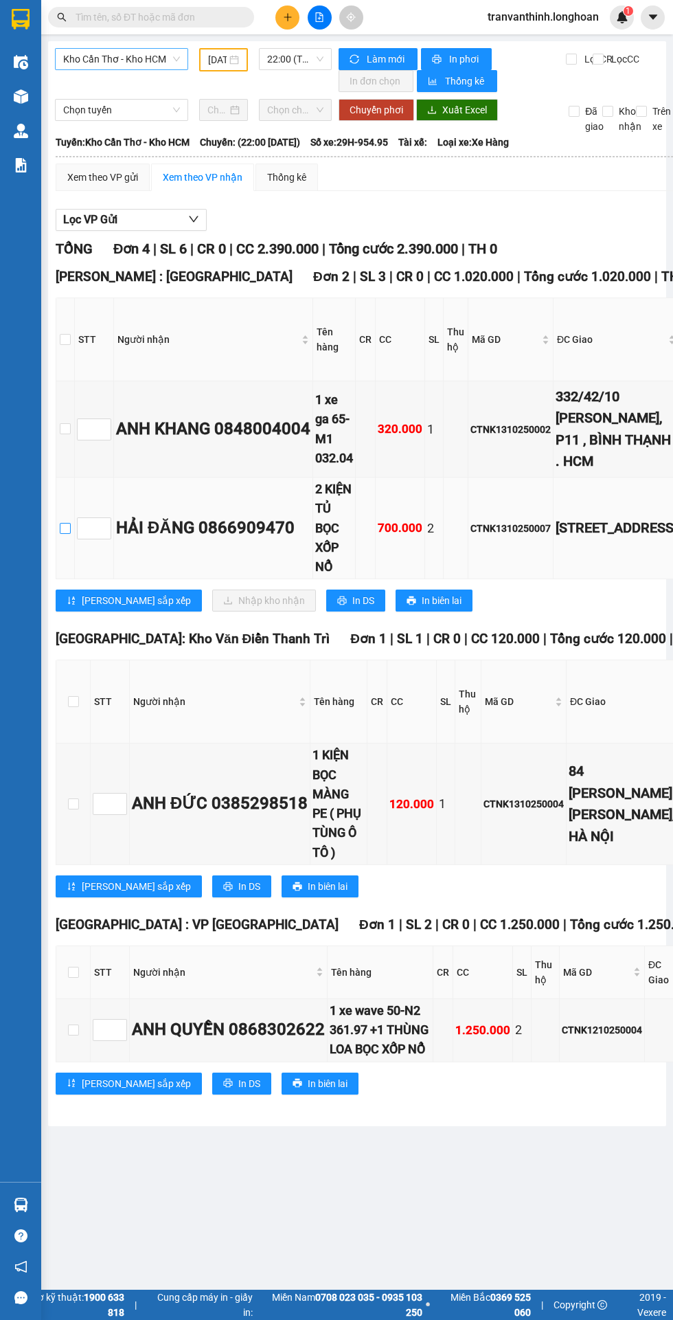
click at [65, 523] on input "checkbox" at bounding box center [65, 528] width 11 height 11
checkbox input "true"
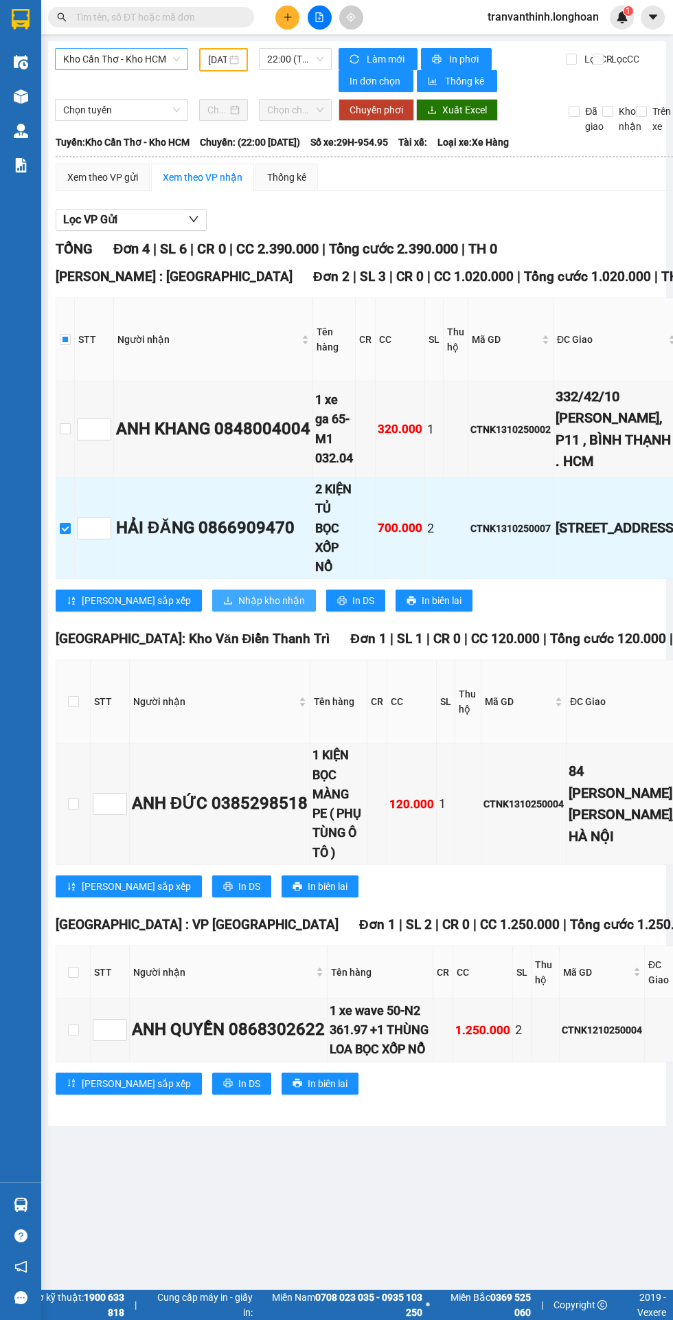
click at [238, 608] on span "Nhập kho nhận" at bounding box center [271, 600] width 67 height 15
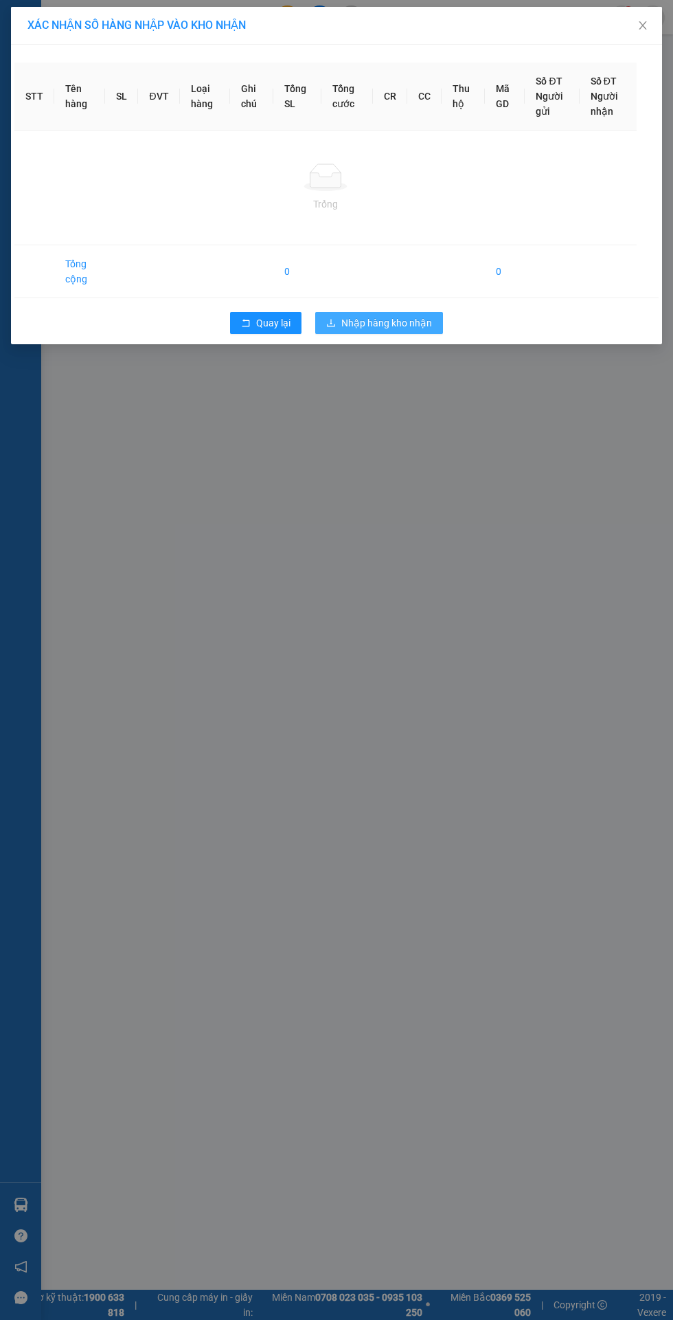
click at [374, 315] on span "Nhập hàng kho nhận" at bounding box center [386, 322] width 91 height 15
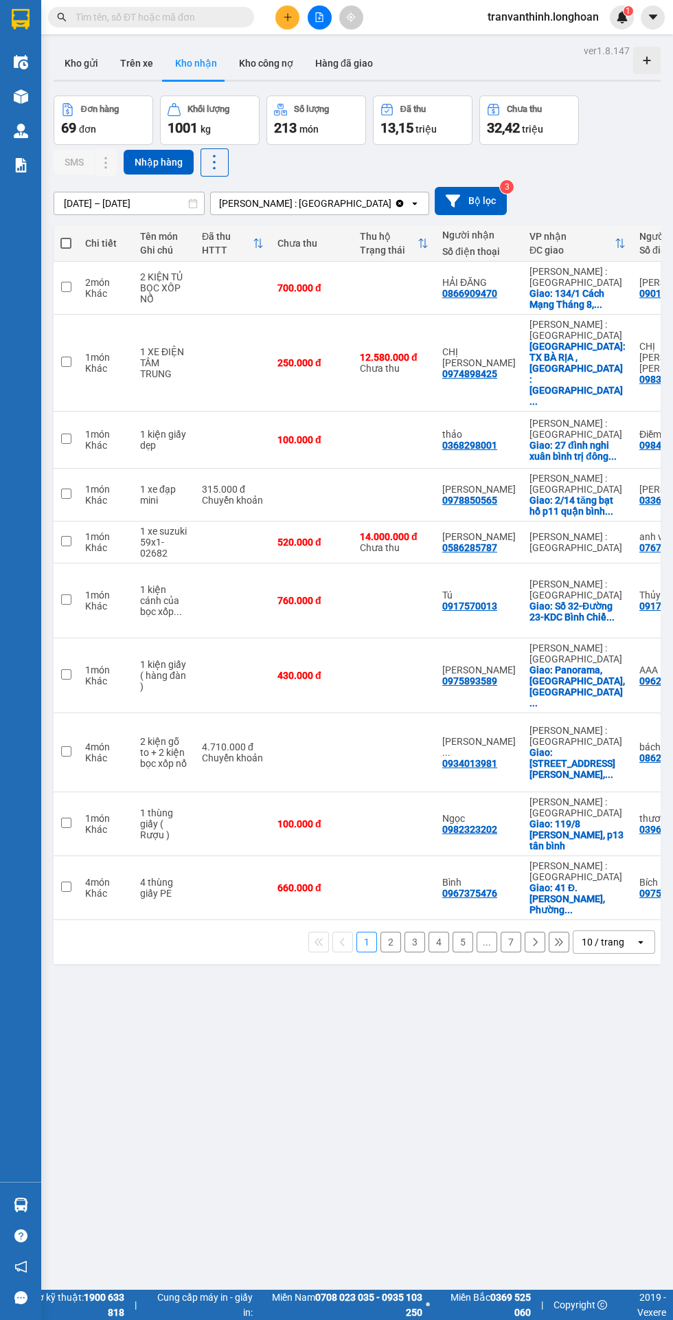
click at [20, 131] on img at bounding box center [21, 131] width 14 height 14
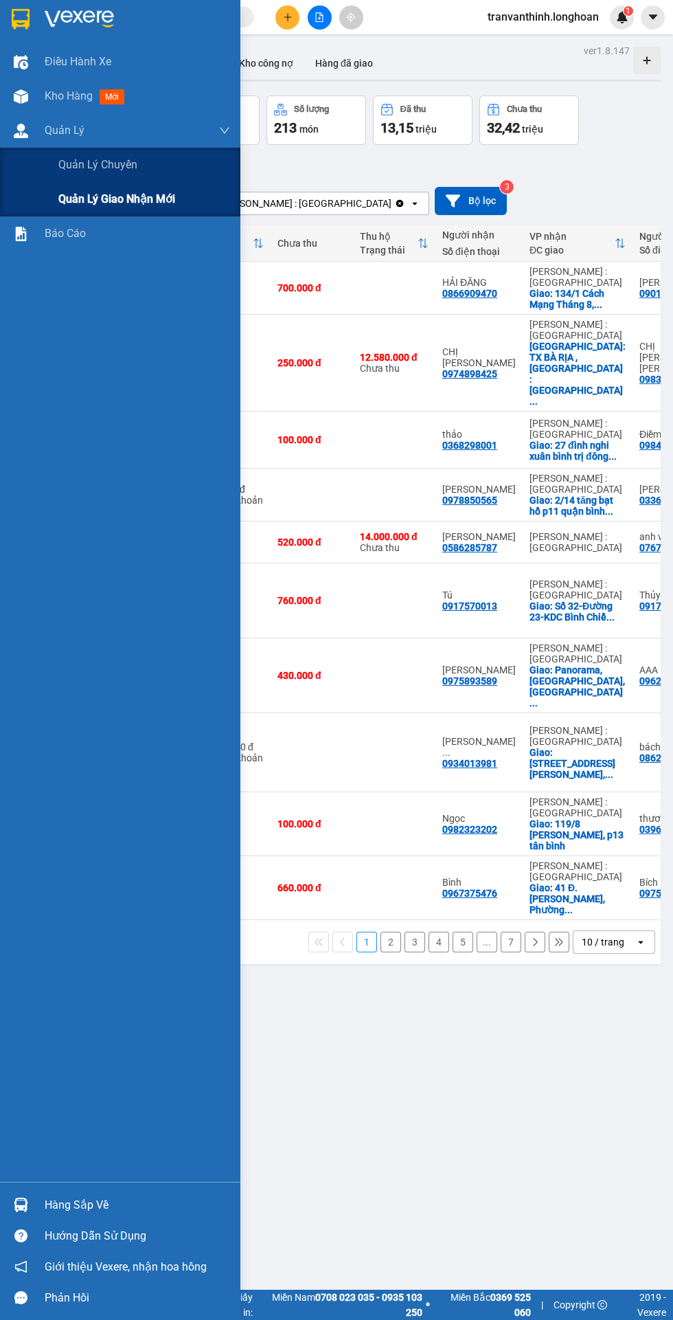
click at [91, 196] on span "Quản lý giao nhận mới" at bounding box center [116, 198] width 117 height 17
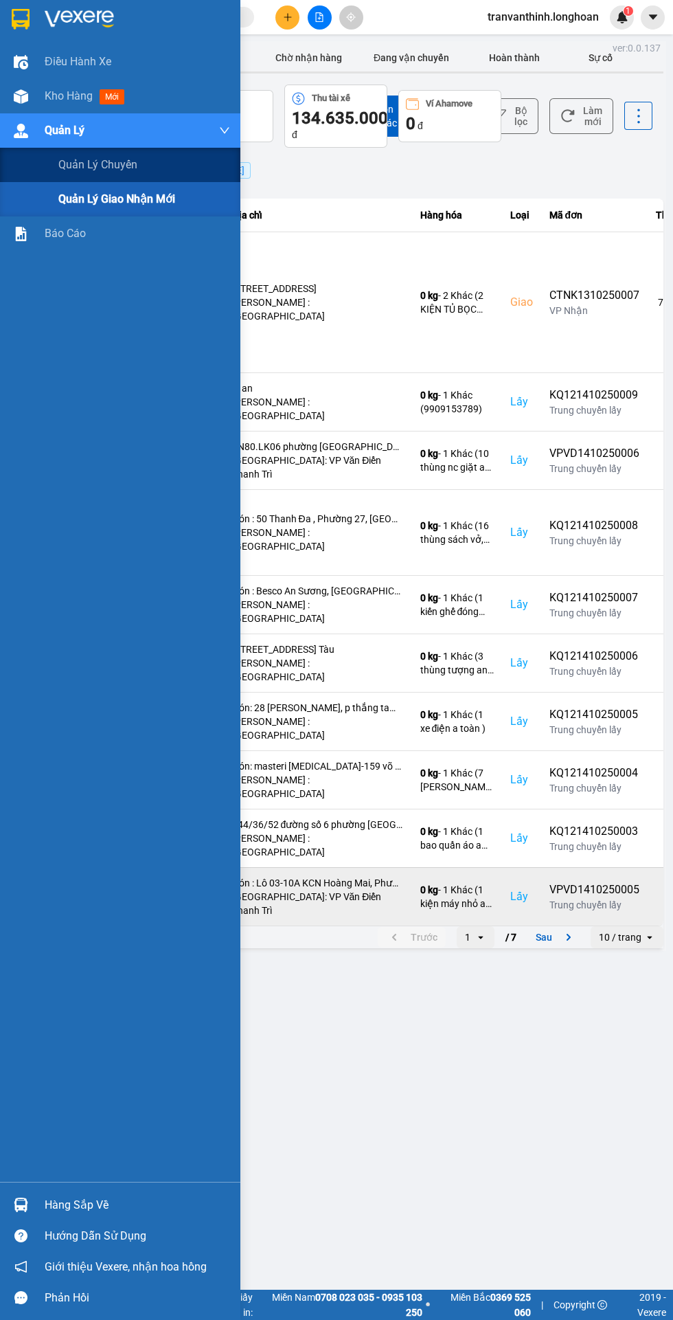
click at [550, 881] on div "VPVD1410250005" at bounding box center [595, 889] width 90 height 16
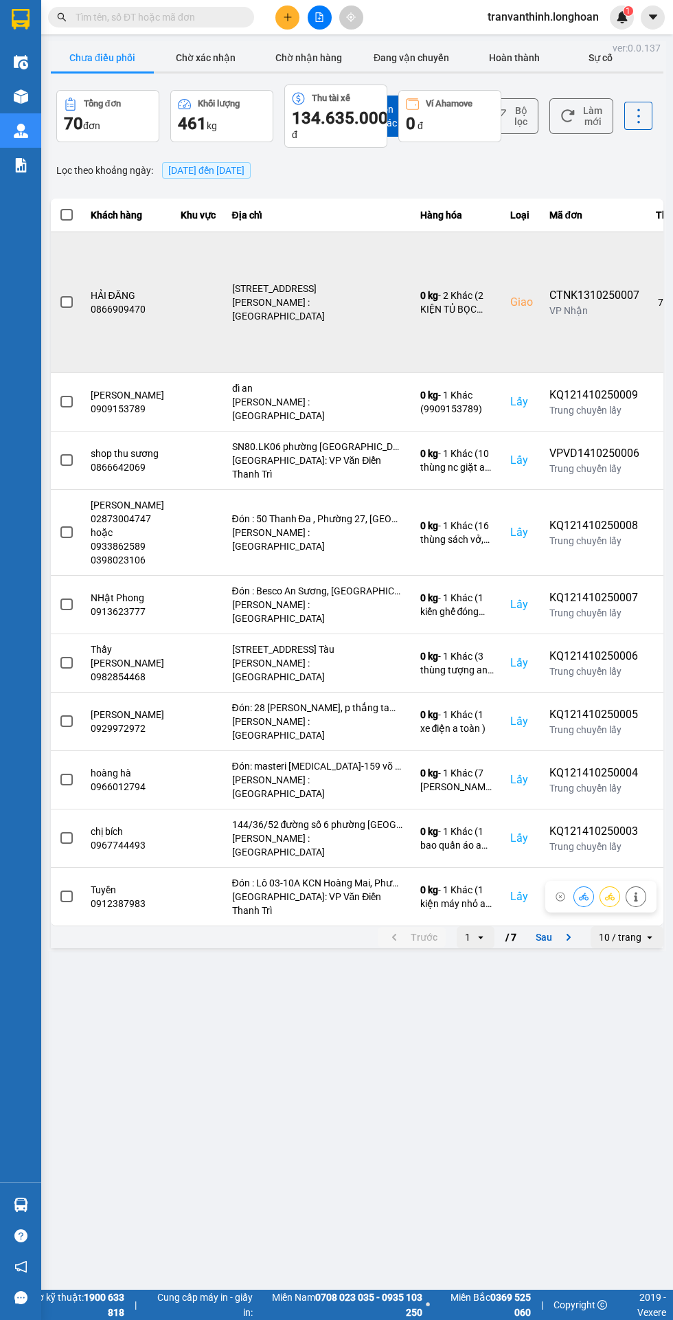
click at [66, 302] on span at bounding box center [66, 302] width 12 height 12
click at [59, 295] on input "checkbox" at bounding box center [59, 295] width 0 height 0
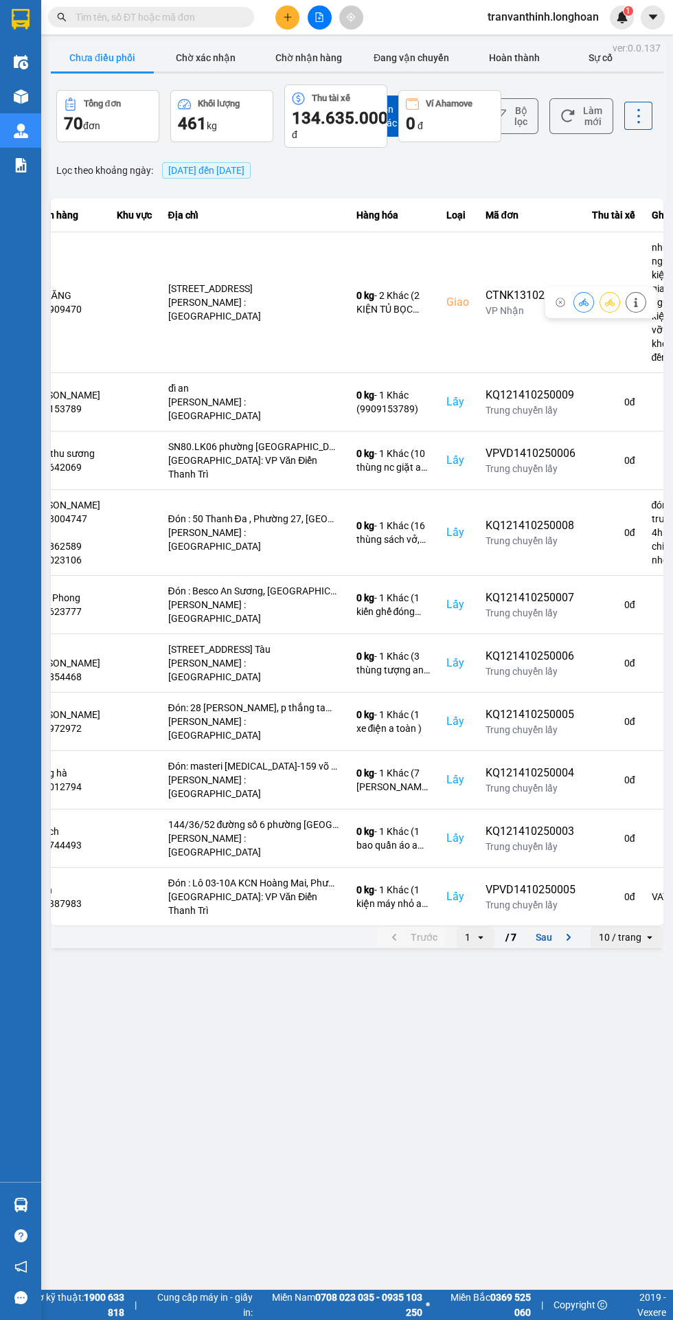
scroll to position [0, 61]
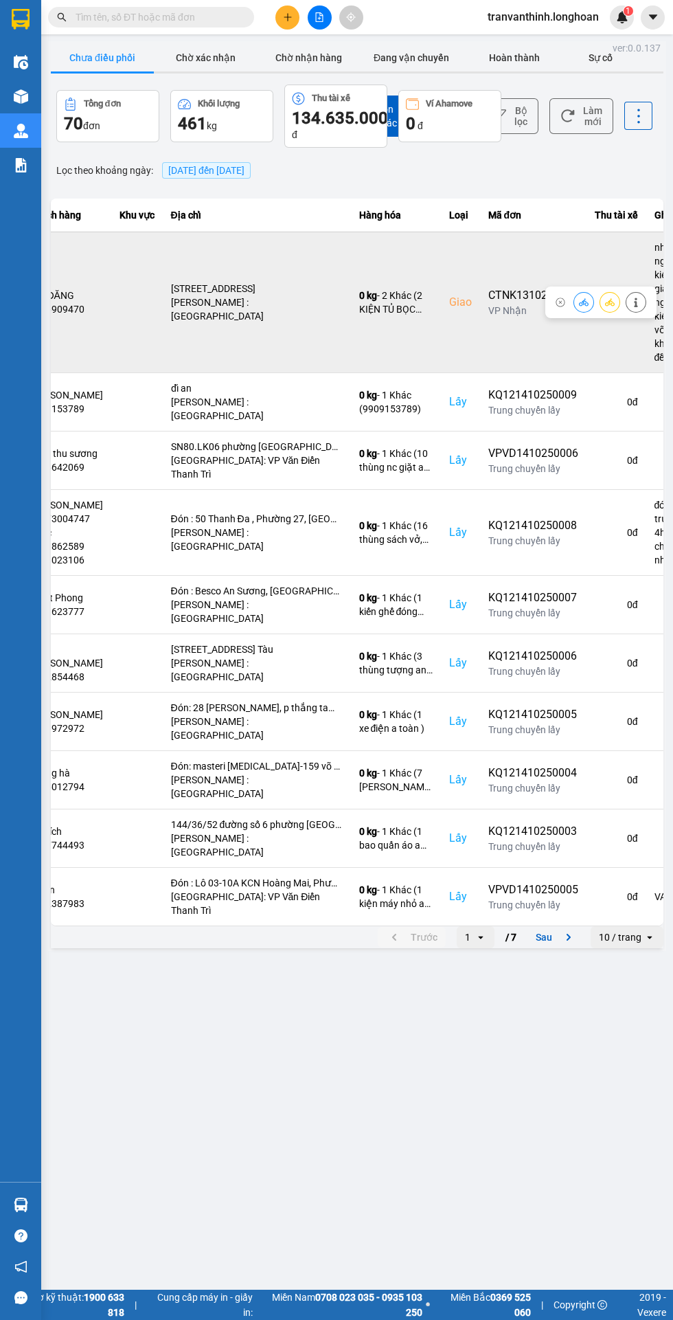
click at [608, 299] on icon at bounding box center [610, 302] width 10 height 10
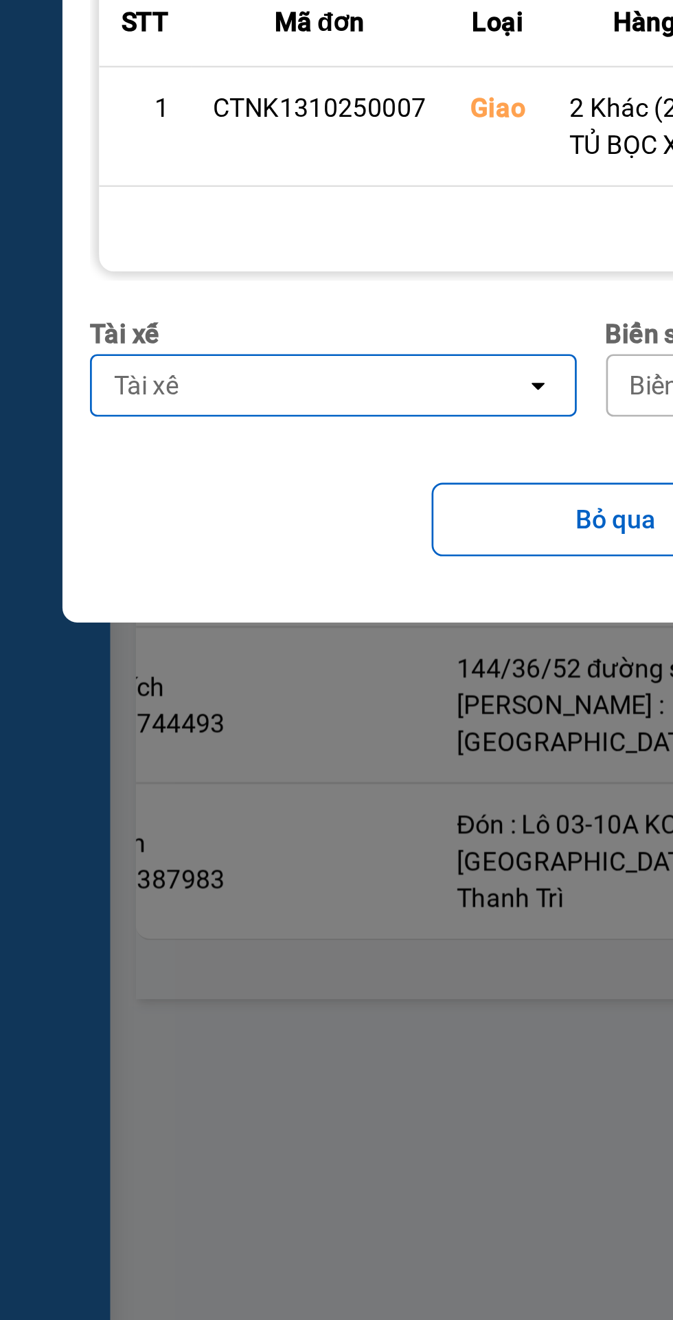
type input "S"
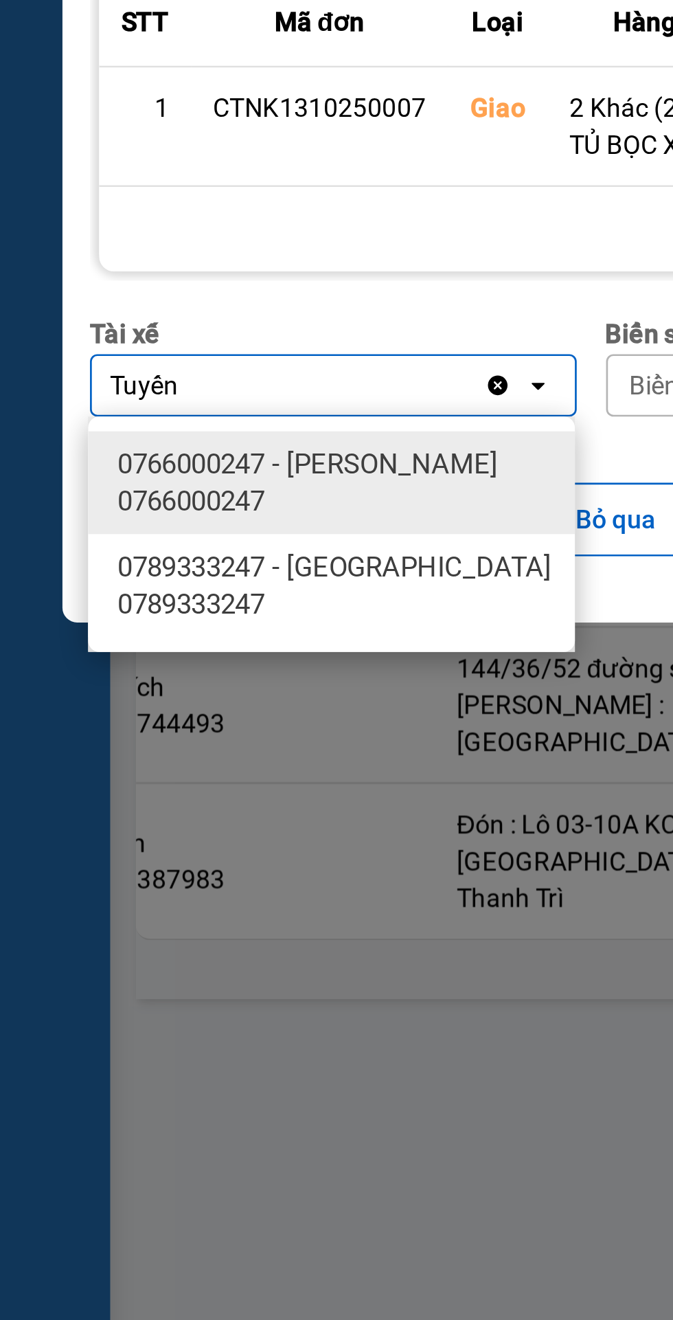
type input "Tuyến"
click at [77, 754] on span "0766000247 - [PERSON_NAME] 0766000247" at bounding box center [127, 754] width 166 height 27
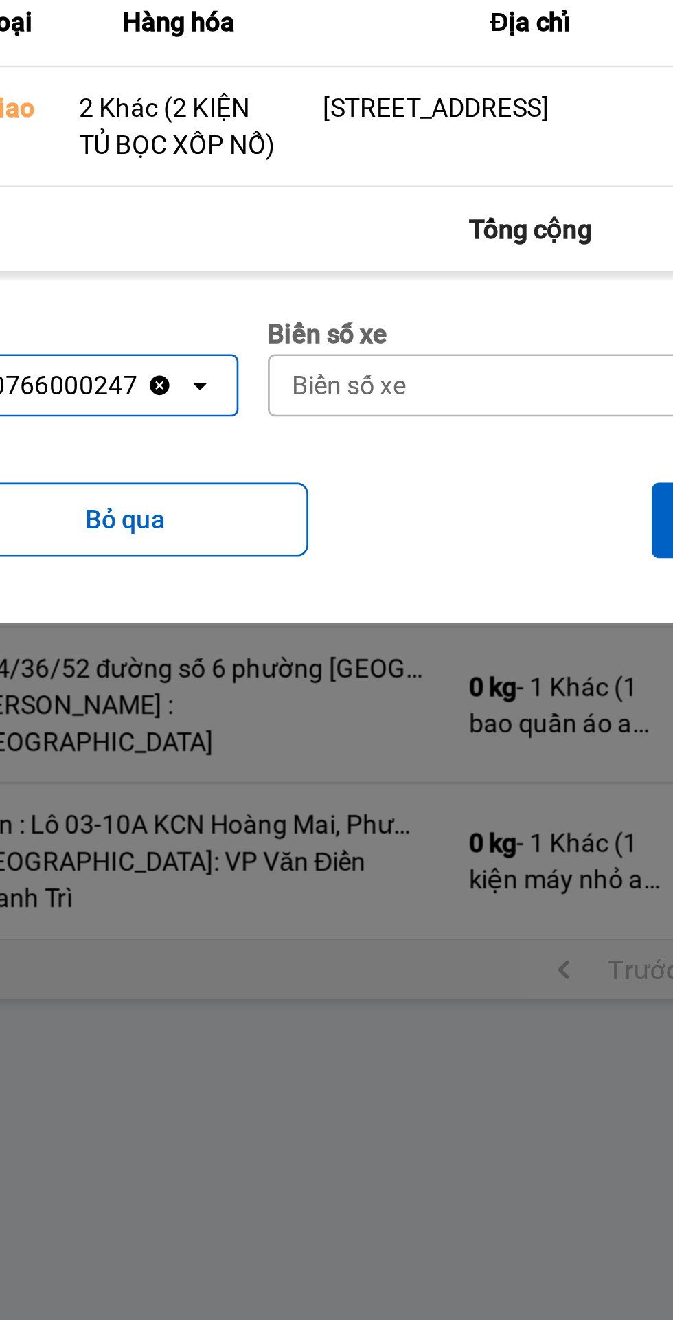
click at [335, 717] on div "Biển số xe" at bounding box center [314, 719] width 43 height 14
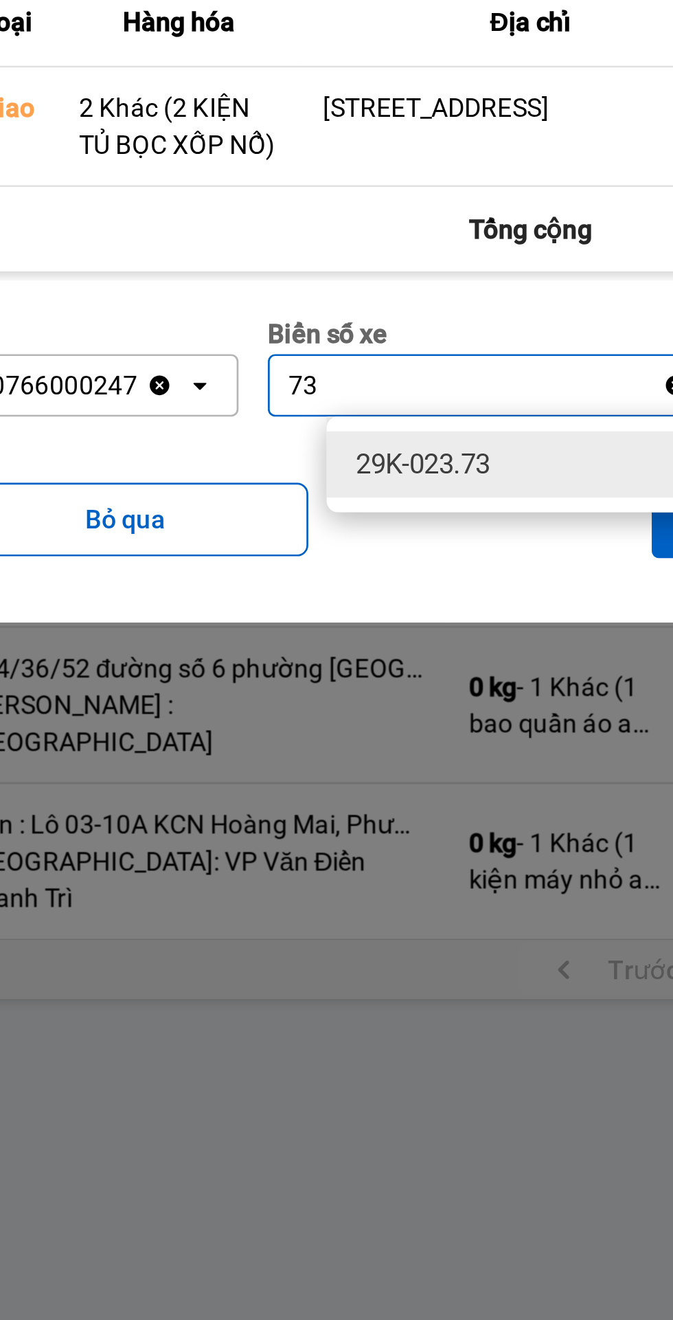
type input "73"
click at [338, 745] on span "29K-023.73" at bounding box center [342, 748] width 50 height 14
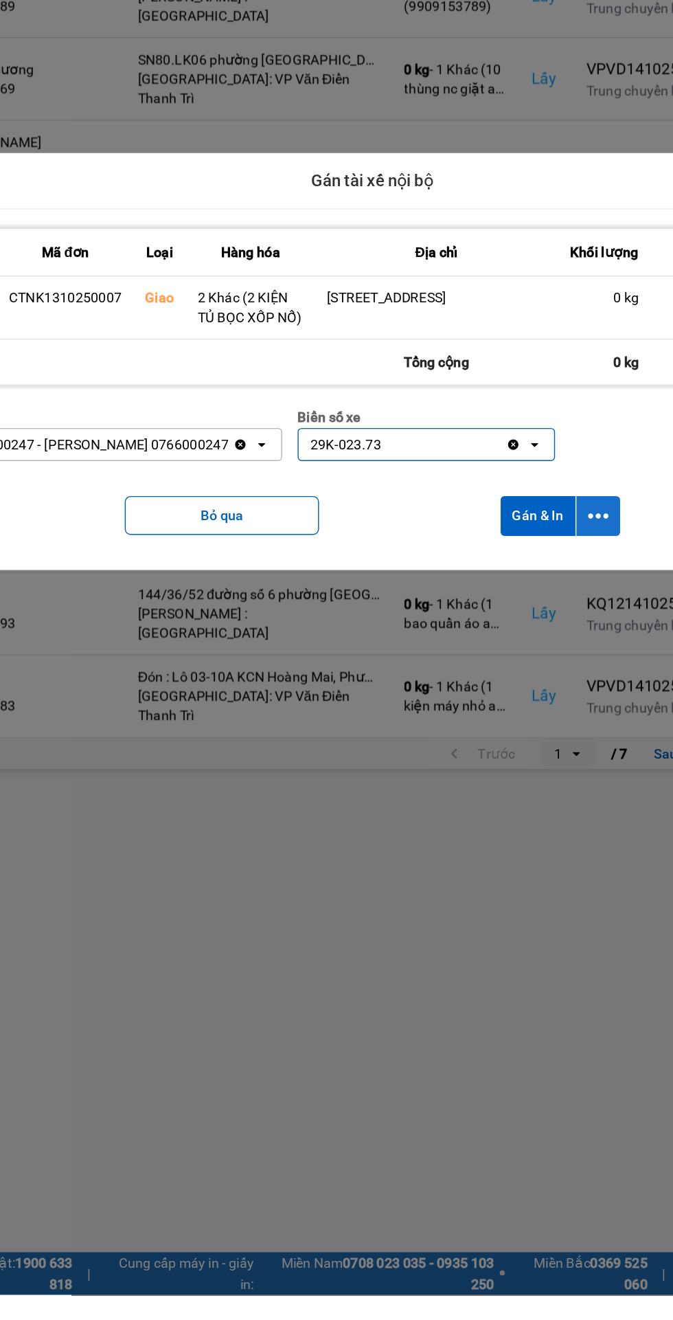
click at [500, 774] on icon "dialog" at bounding box center [496, 769] width 14 height 14
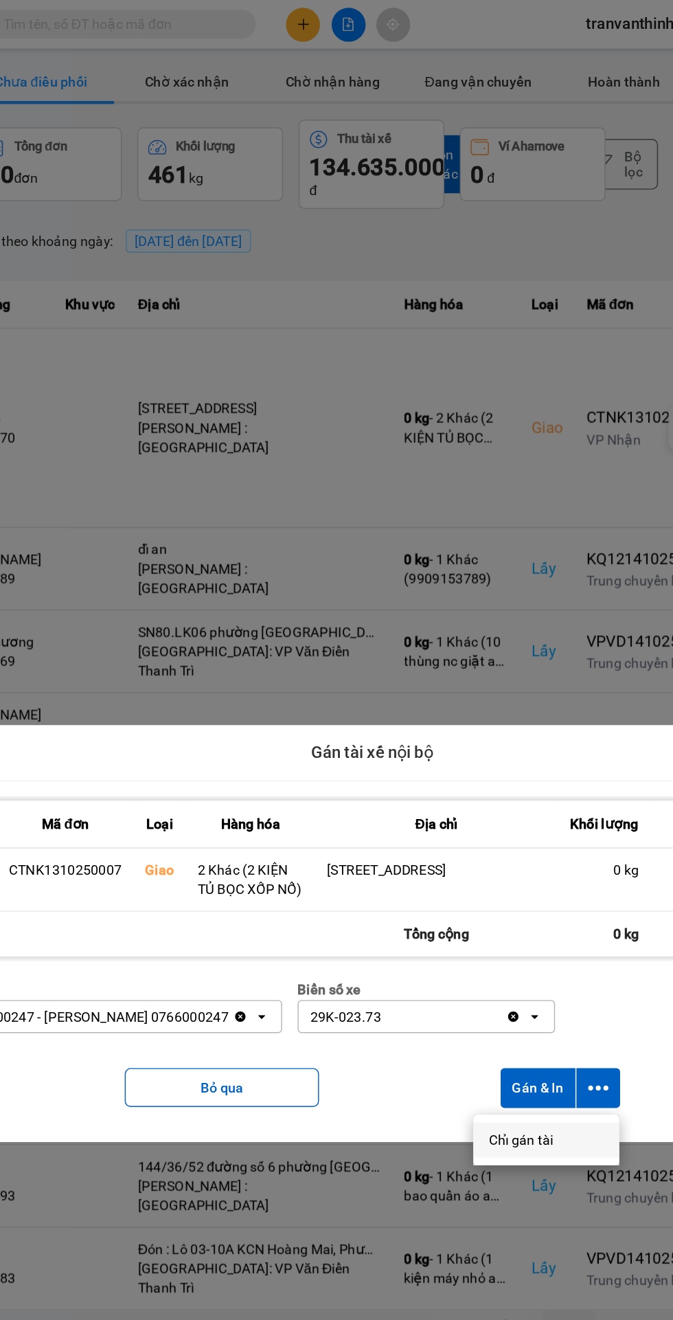
click at [451, 804] on span "Chỉ gán tài" at bounding box center [441, 806] width 45 height 14
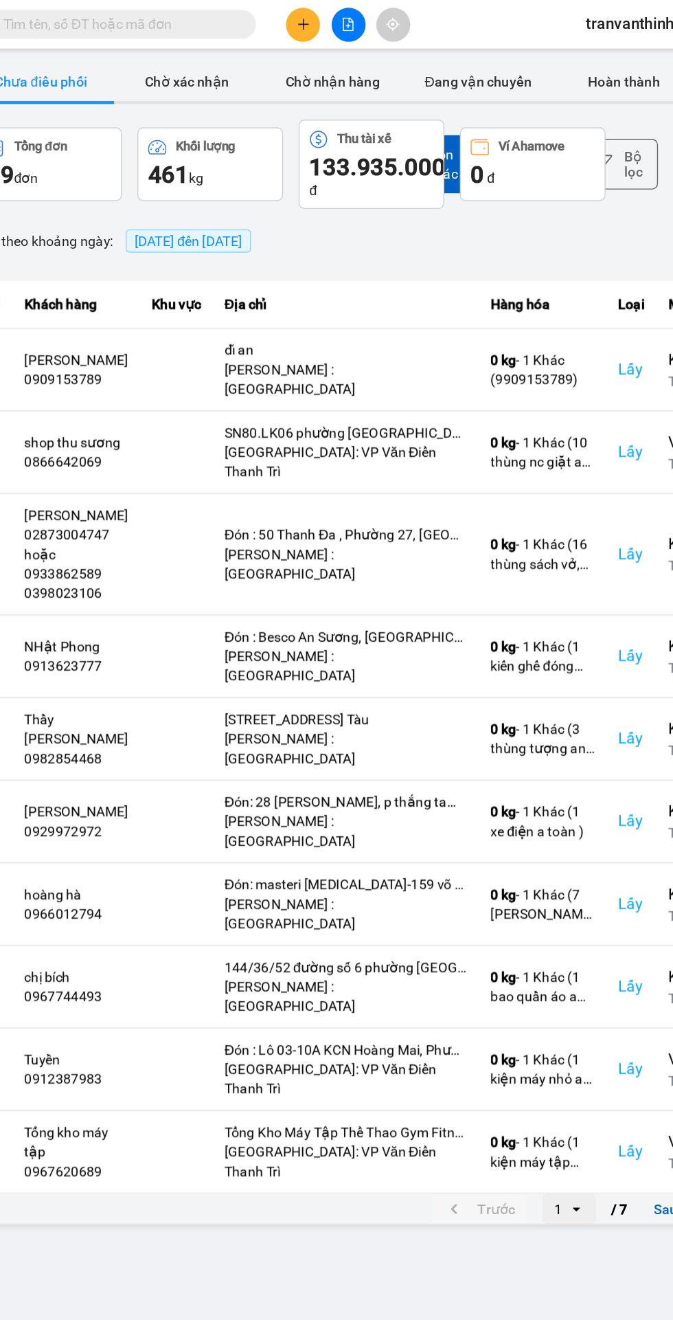
scroll to position [0, 2]
